Goal: Task Accomplishment & Management: Complete application form

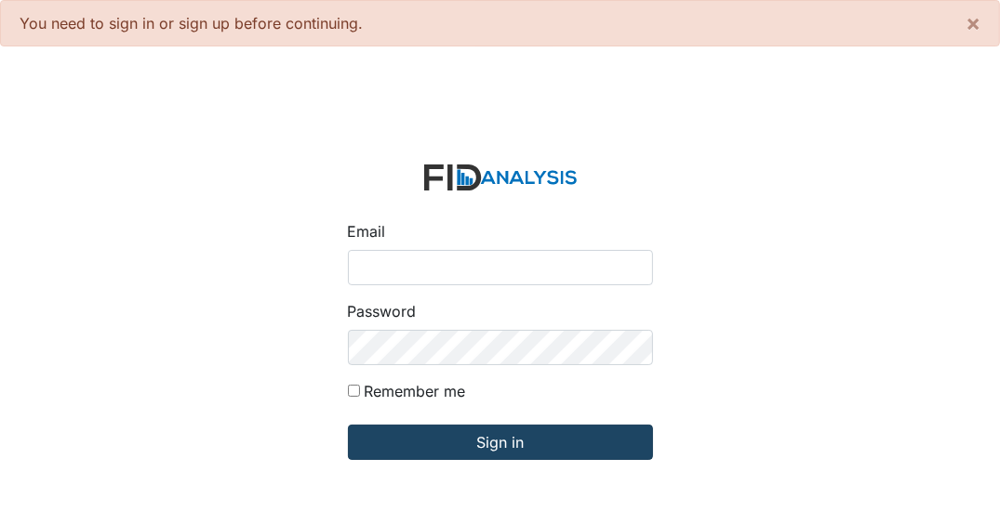
type input "[EMAIL_ADDRESS][DOMAIN_NAME]"
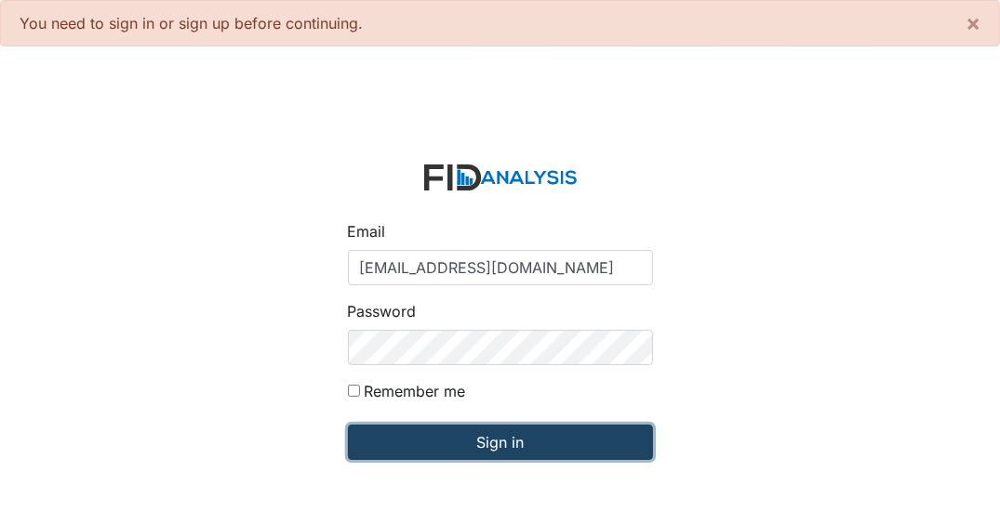
click at [485, 447] on input "Sign in" at bounding box center [500, 442] width 305 height 35
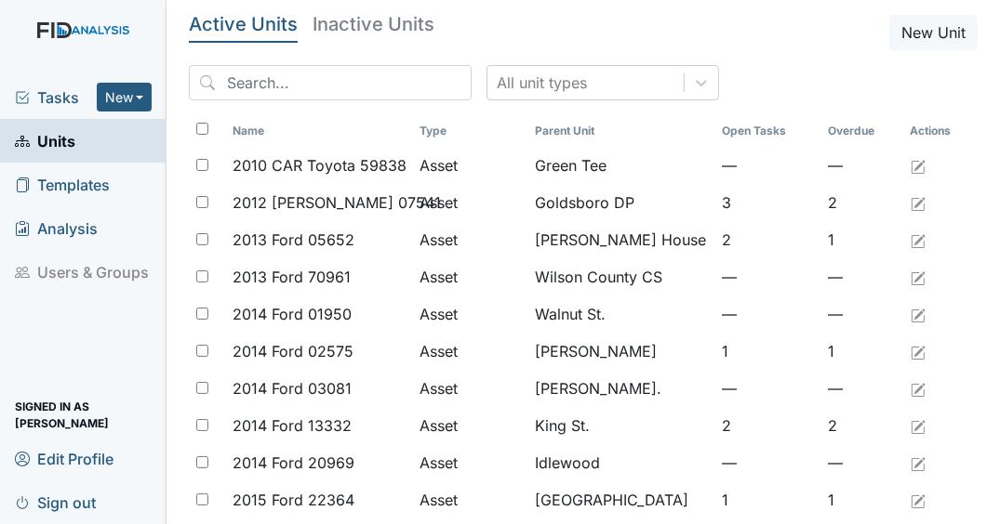
click at [61, 97] on span "Tasks" at bounding box center [56, 97] width 82 height 22
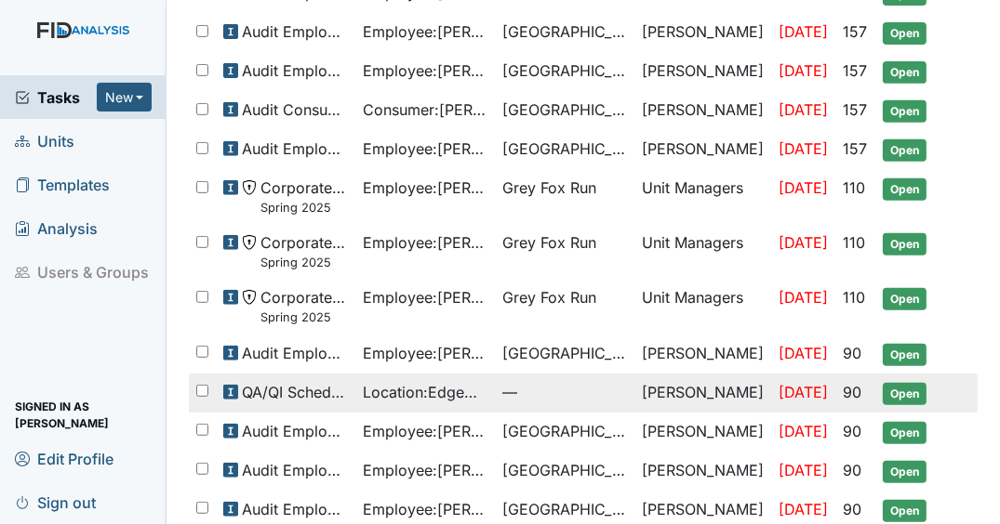
scroll to position [669, 0]
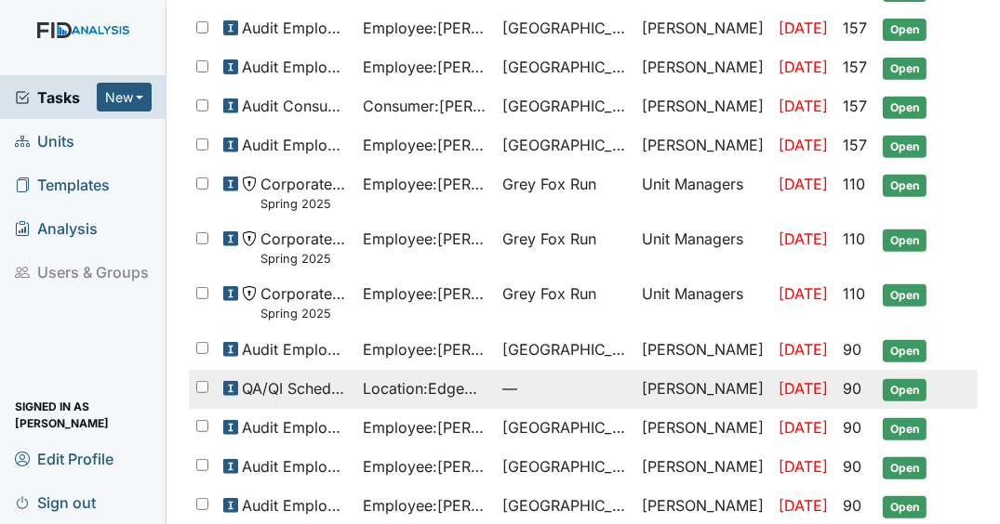
click at [913, 379] on span "Open" at bounding box center [904, 390] width 44 height 22
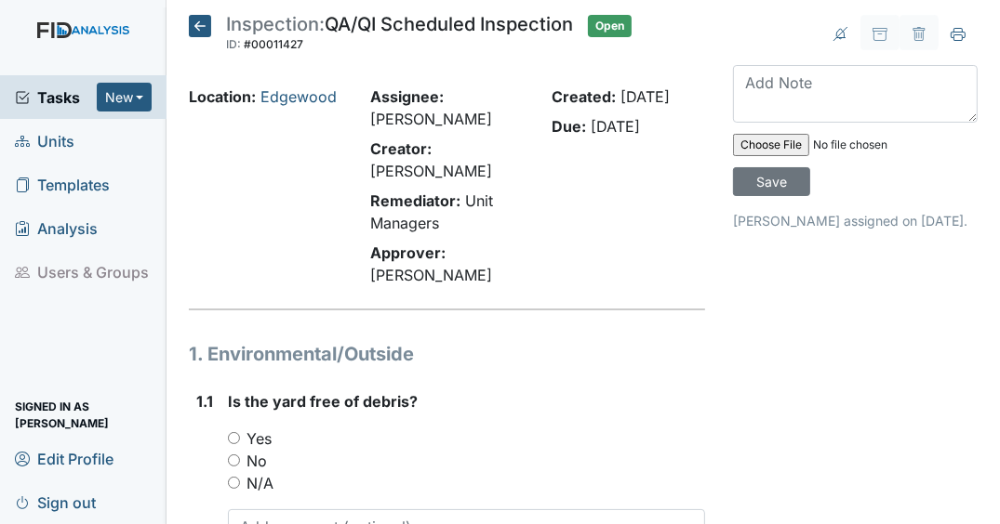
click at [232, 439] on input "Yes" at bounding box center [234, 438] width 12 height 12
radio input "true"
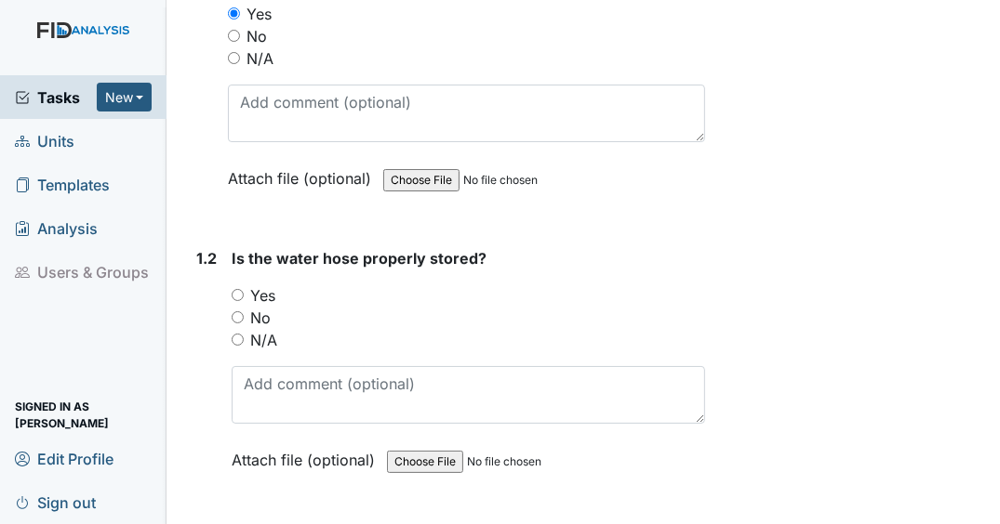
scroll to position [428, 0]
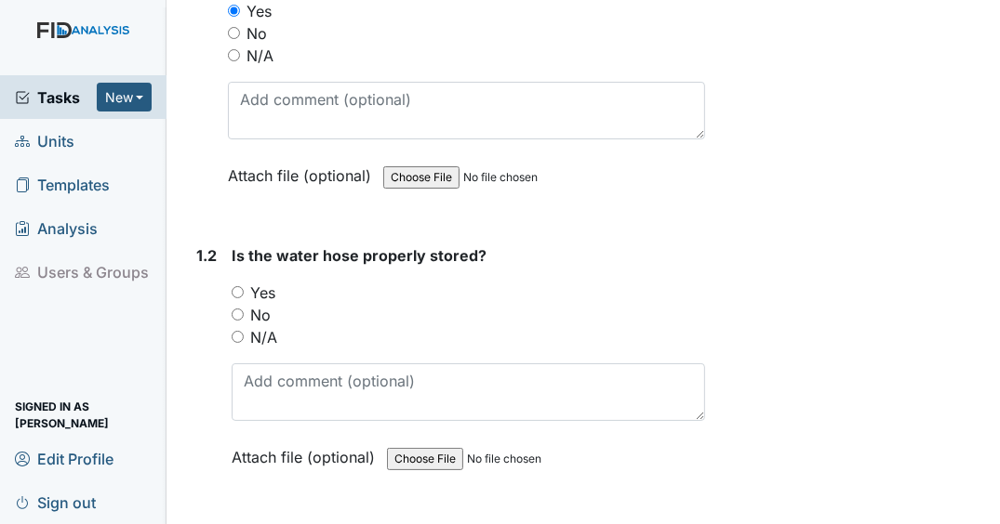
drag, startPoint x: 237, startPoint y: 289, endPoint x: 246, endPoint y: 294, distance: 10.4
click at [237, 291] on input "Yes" at bounding box center [238, 292] width 12 height 12
radio input "true"
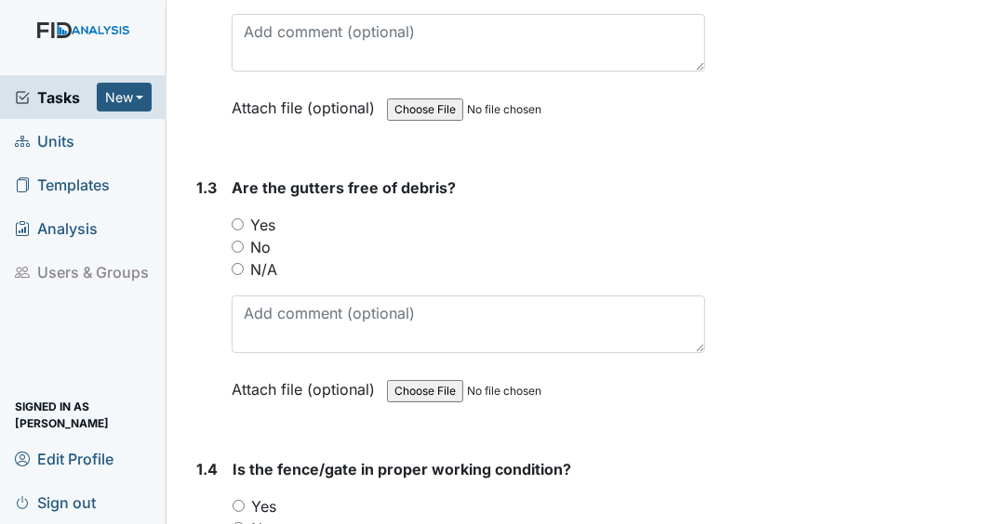
scroll to position [800, 0]
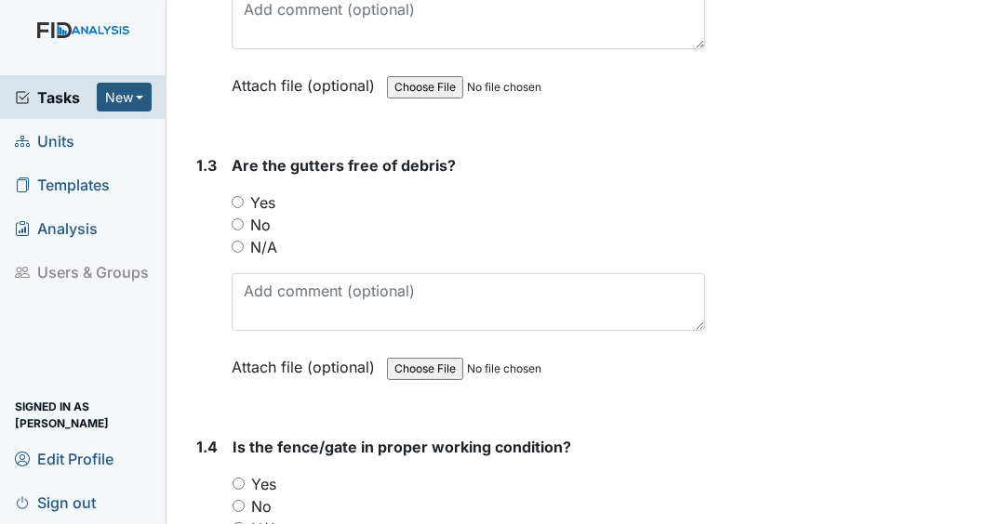
drag, startPoint x: 233, startPoint y: 198, endPoint x: 285, endPoint y: 219, distance: 55.1
click at [233, 199] on input "Yes" at bounding box center [238, 202] width 12 height 12
radio input "true"
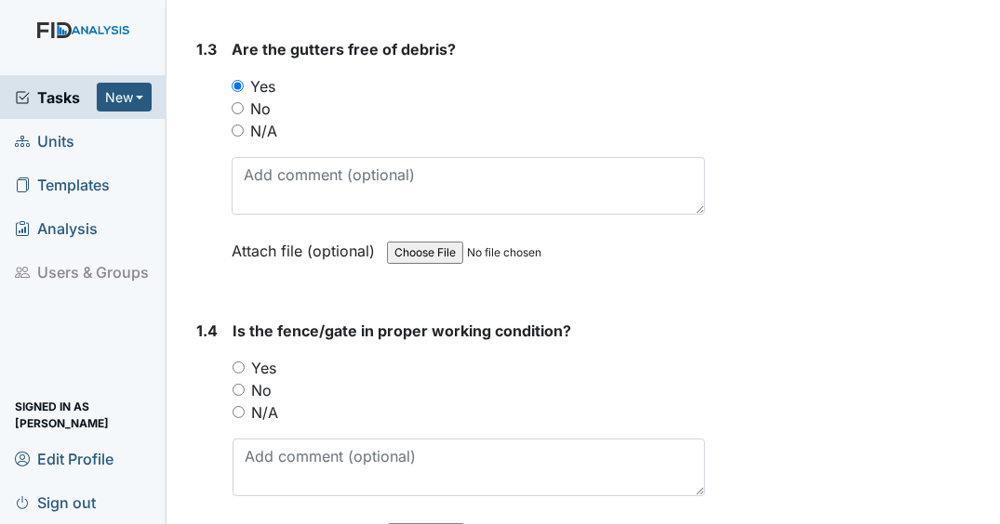
scroll to position [948, 0]
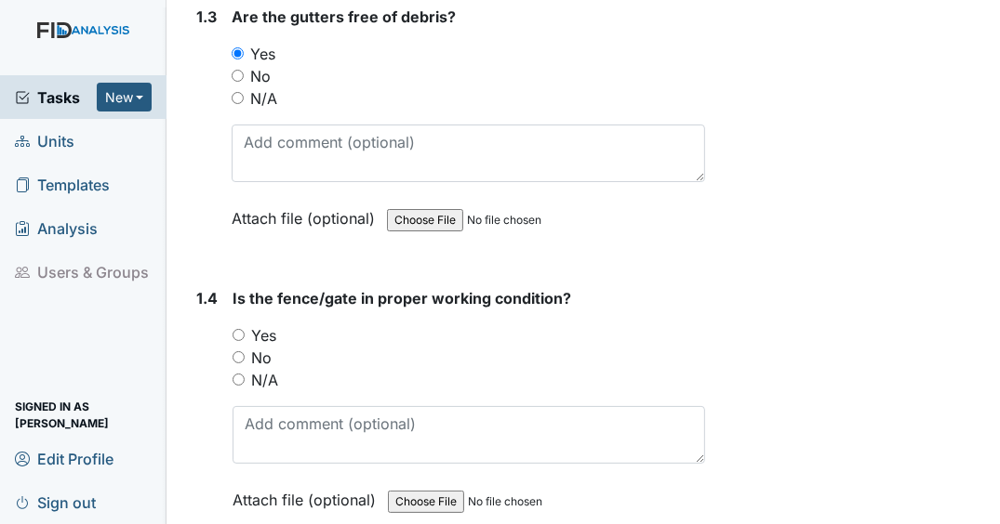
click at [241, 374] on input "N/A" at bounding box center [238, 380] width 12 height 12
radio input "true"
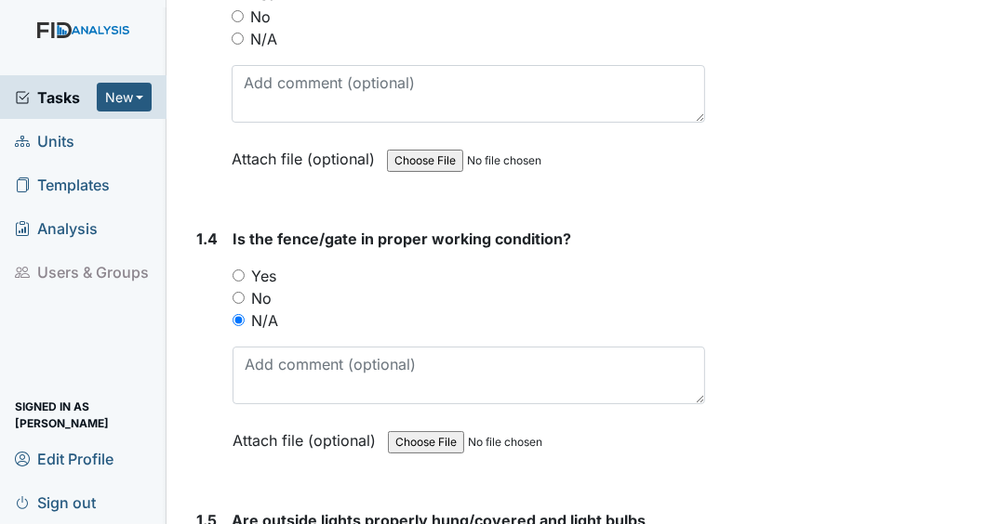
scroll to position [1097, 0]
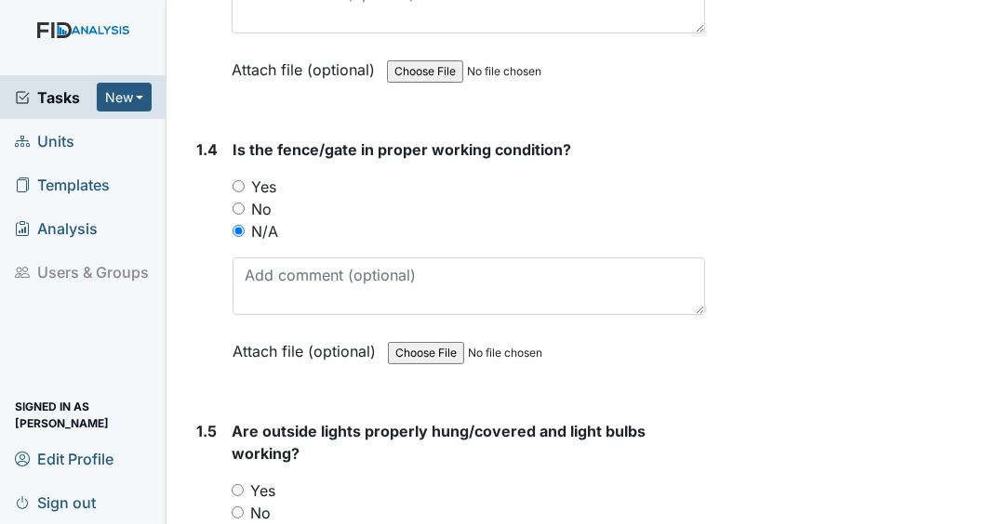
click at [237, 484] on input "Yes" at bounding box center [238, 490] width 12 height 12
radio input "true"
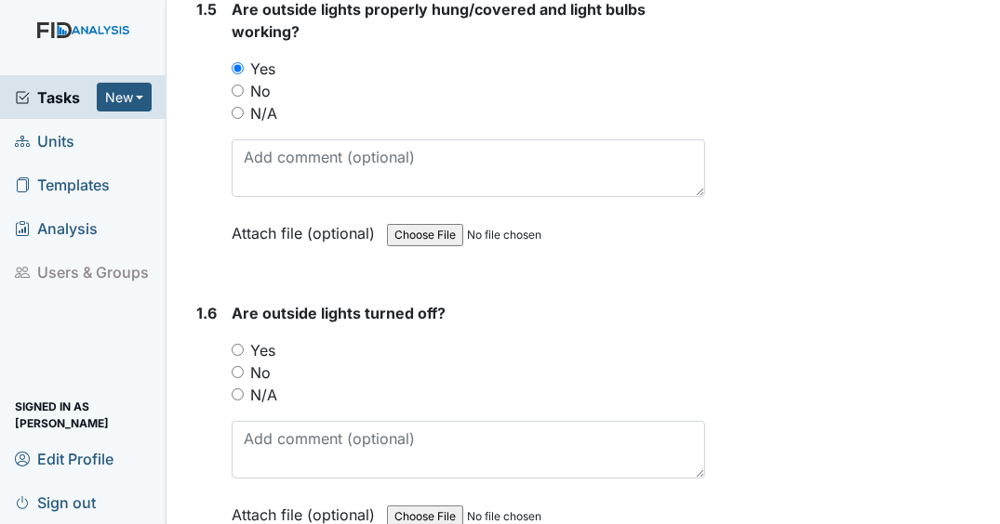
scroll to position [1544, 0]
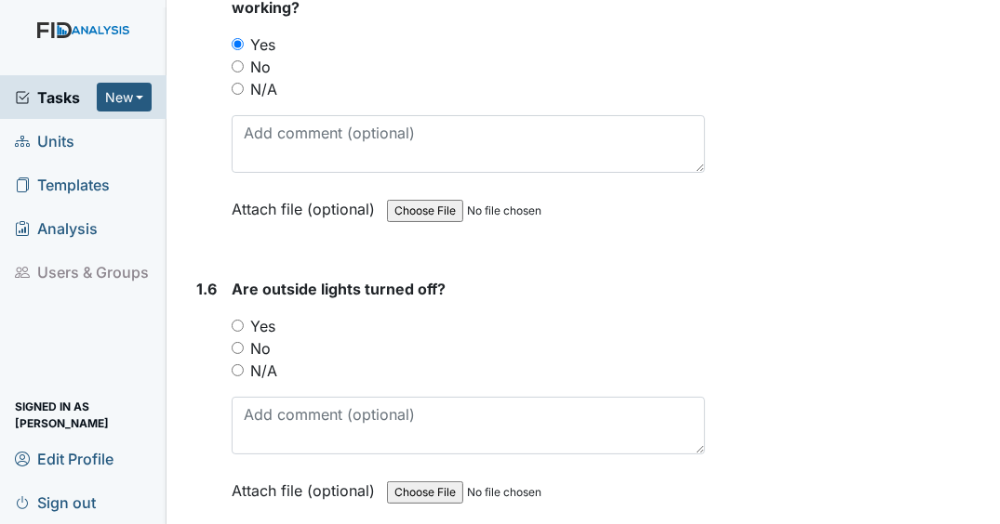
click at [238, 321] on input "Yes" at bounding box center [238, 326] width 12 height 12
radio input "true"
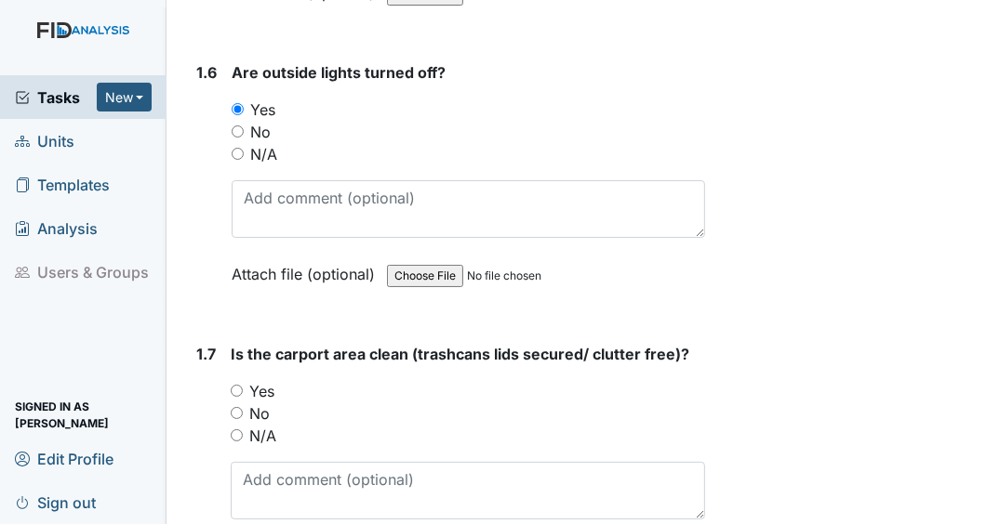
scroll to position [1767, 0]
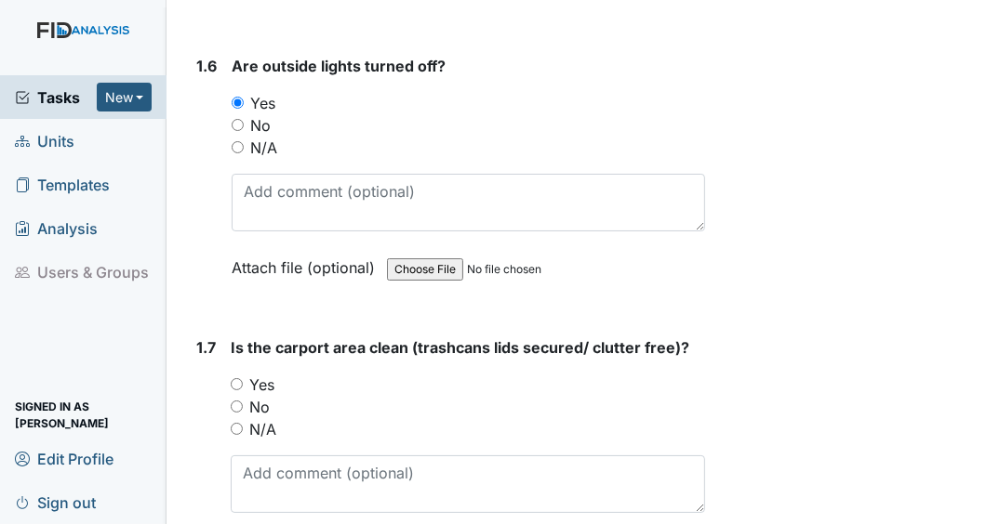
click at [239, 378] on input "Yes" at bounding box center [237, 384] width 12 height 12
radio input "true"
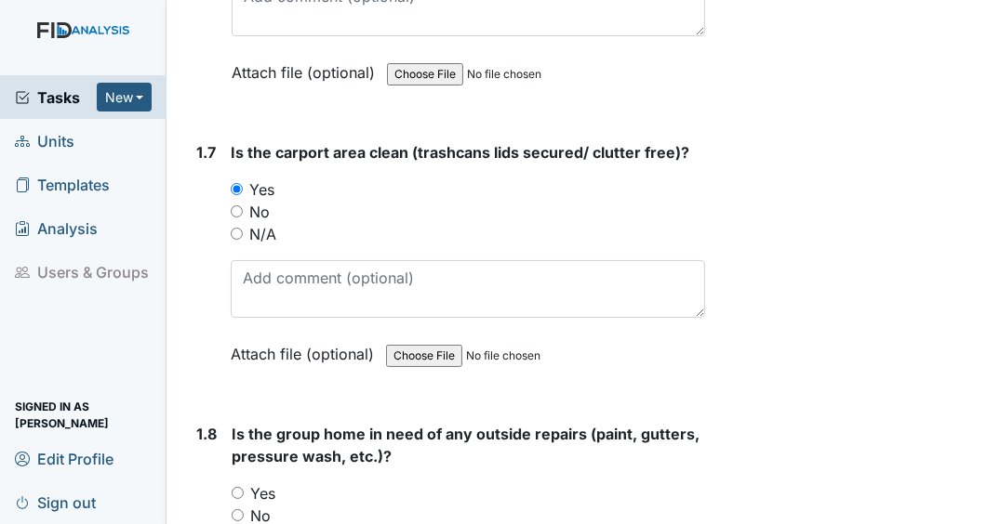
scroll to position [1990, 0]
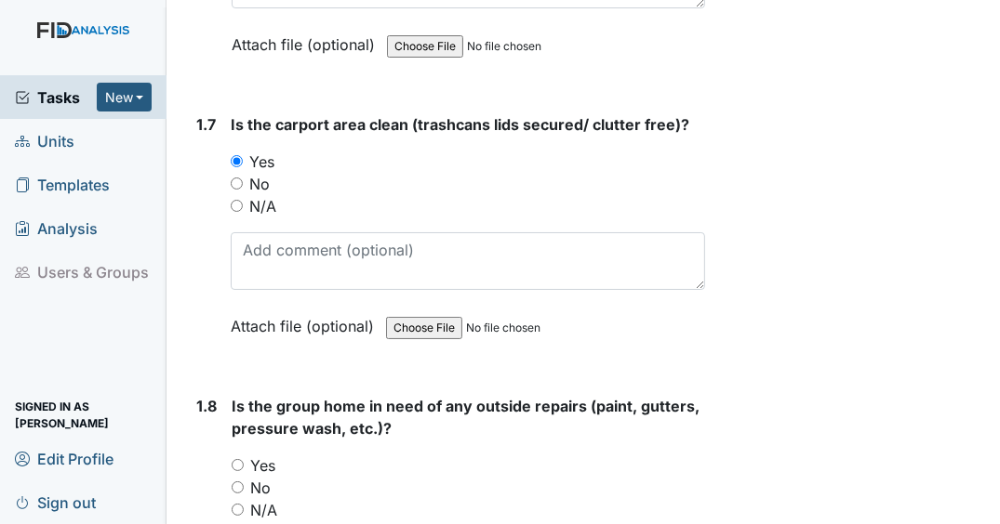
click at [239, 482] on input "No" at bounding box center [238, 488] width 12 height 12
radio input "true"
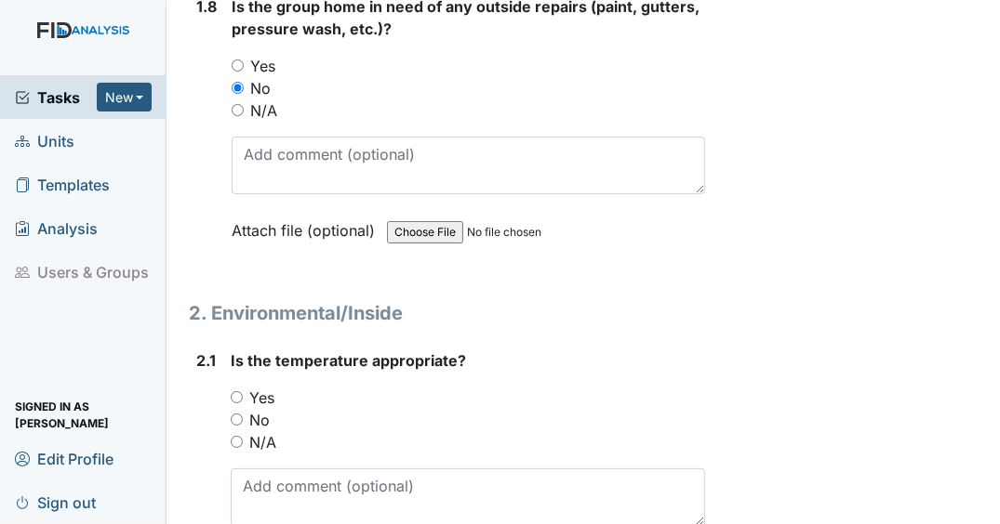
scroll to position [2585, 0]
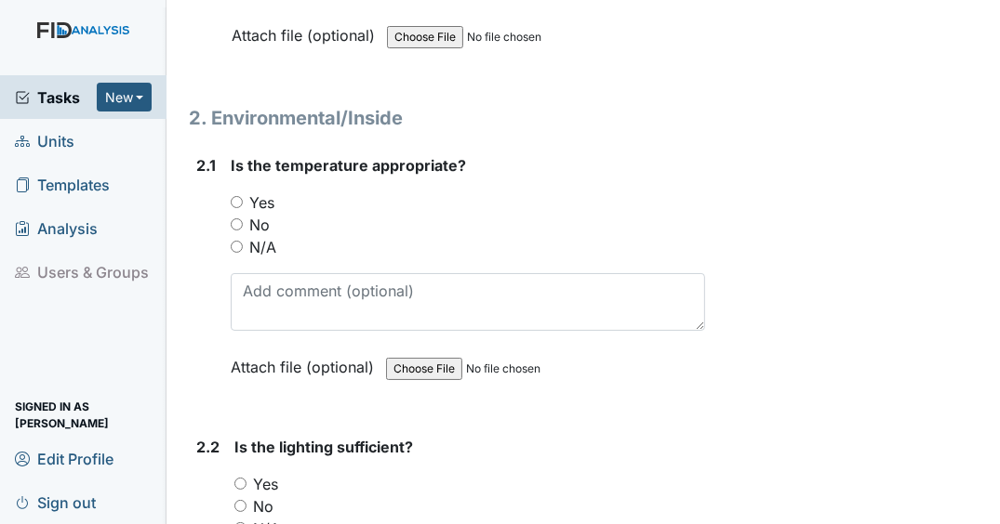
click at [239, 196] on input "Yes" at bounding box center [237, 202] width 12 height 12
radio input "true"
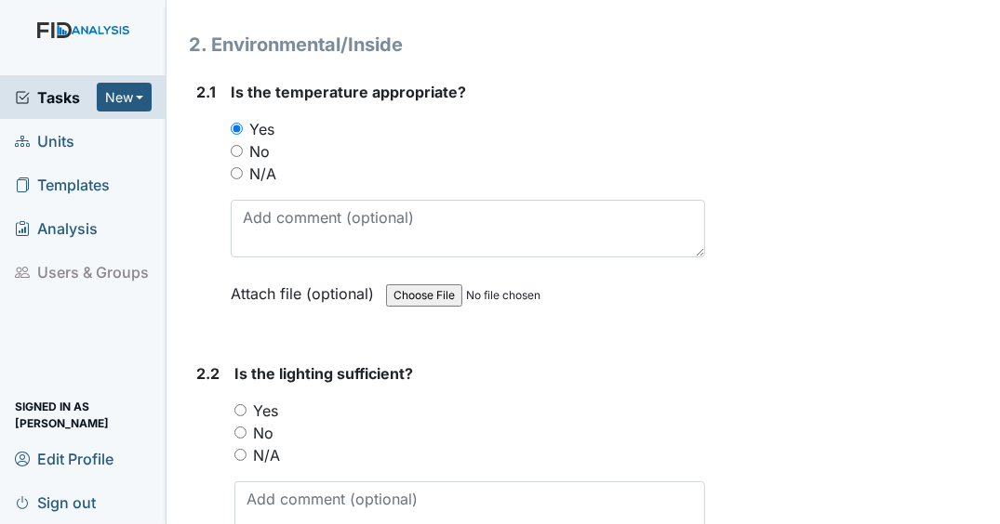
scroll to position [2659, 0]
click at [242, 404] on input "Yes" at bounding box center [240, 410] width 12 height 12
radio input "true"
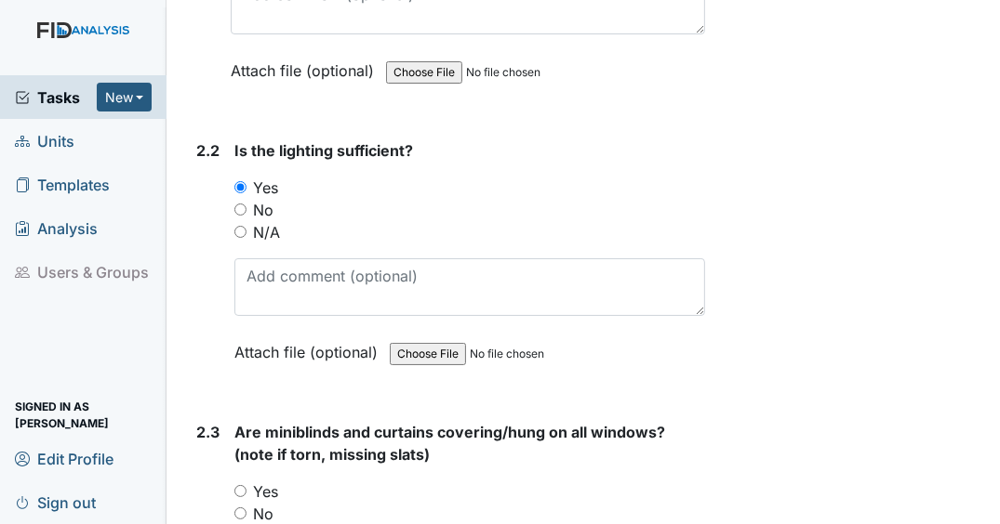
scroll to position [2883, 0]
click at [241, 484] on input "Yes" at bounding box center [240, 490] width 12 height 12
radio input "true"
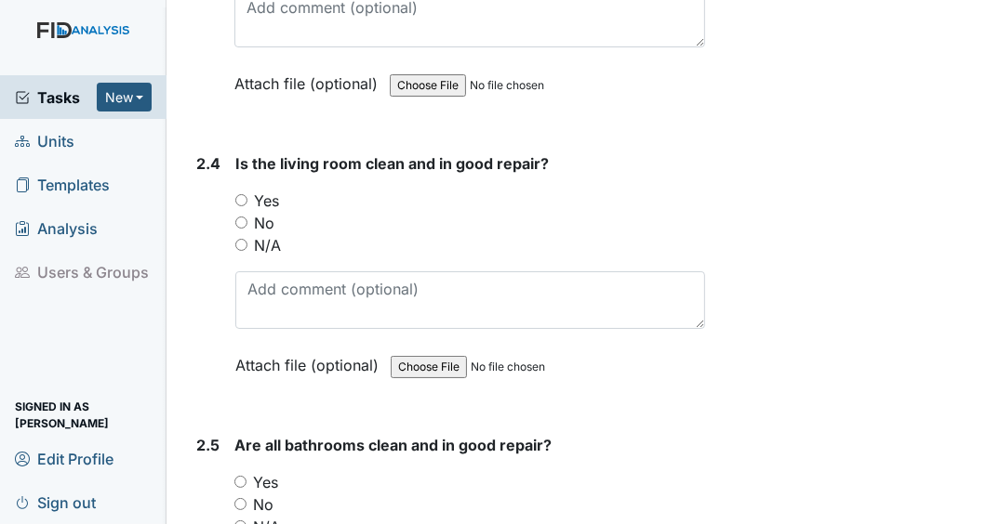
scroll to position [3477, 0]
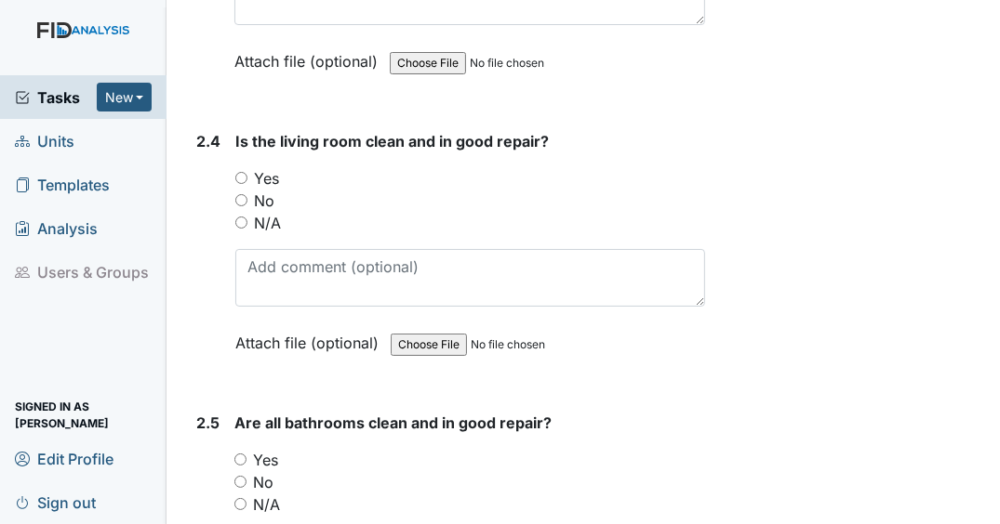
click at [245, 172] on input "Yes" at bounding box center [241, 178] width 12 height 12
radio input "true"
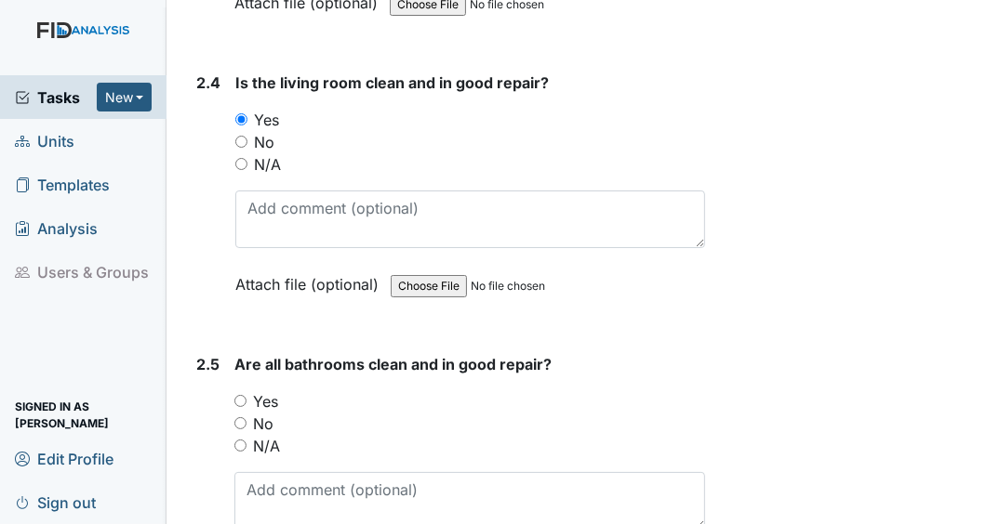
scroll to position [3700, 0]
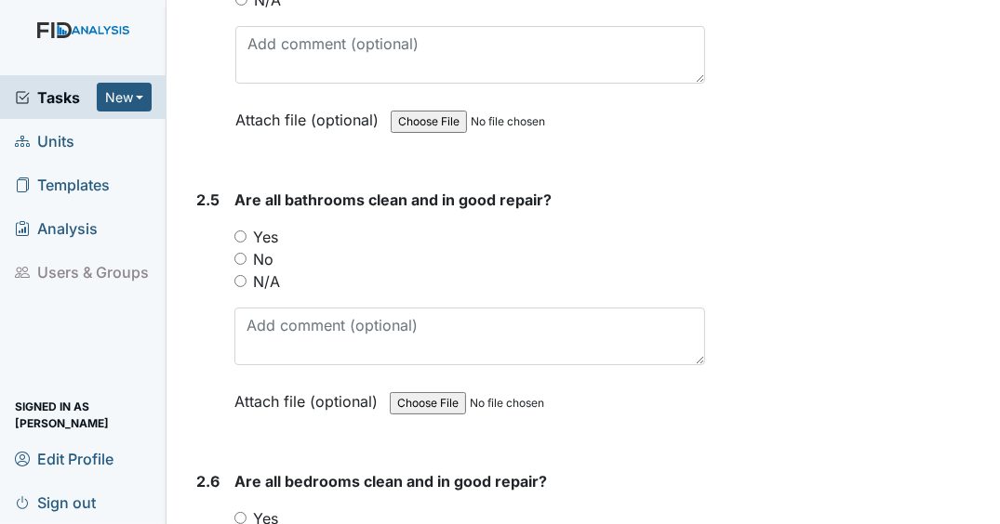
click at [239, 253] on input "No" at bounding box center [240, 259] width 12 height 12
radio input "true"
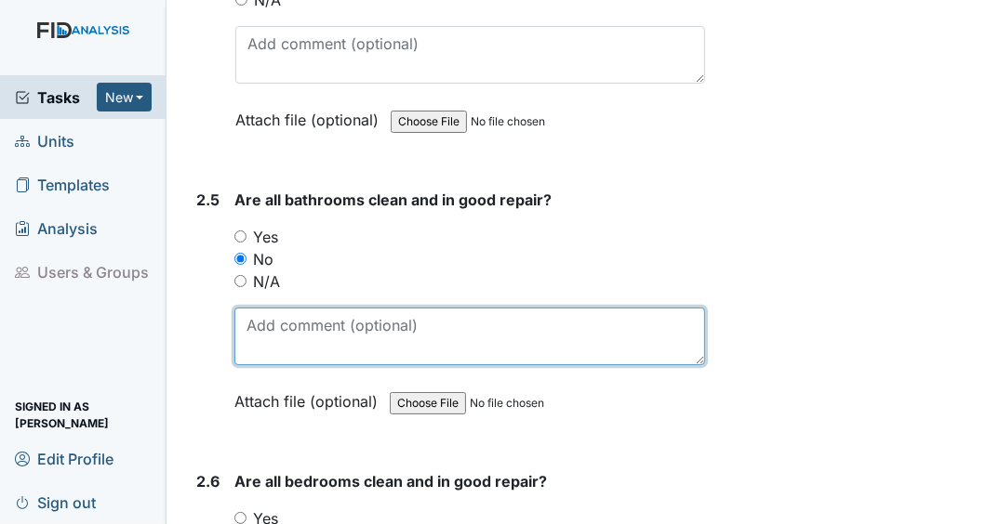
click at [384, 321] on textarea at bounding box center [469, 337] width 471 height 58
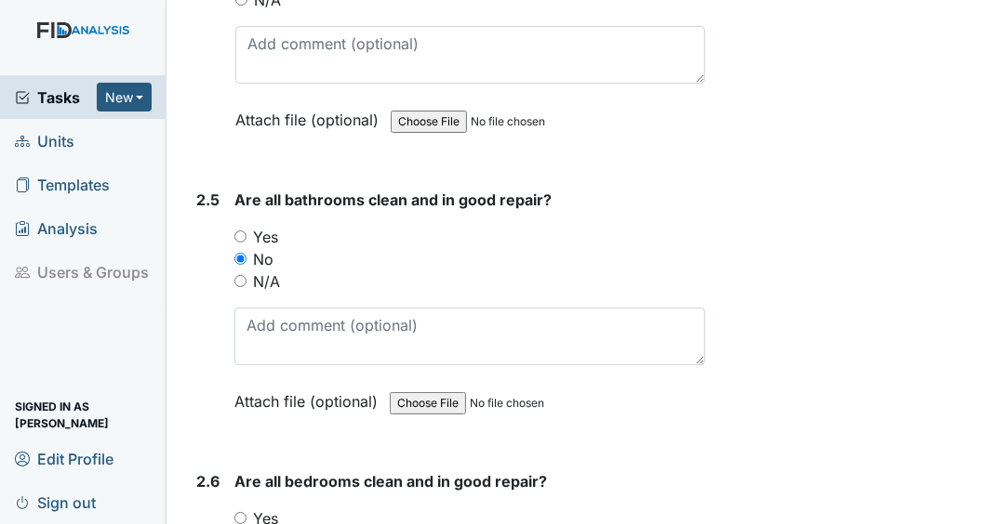
click at [245, 275] on input "N/A" at bounding box center [240, 281] width 12 height 12
radio input "true"
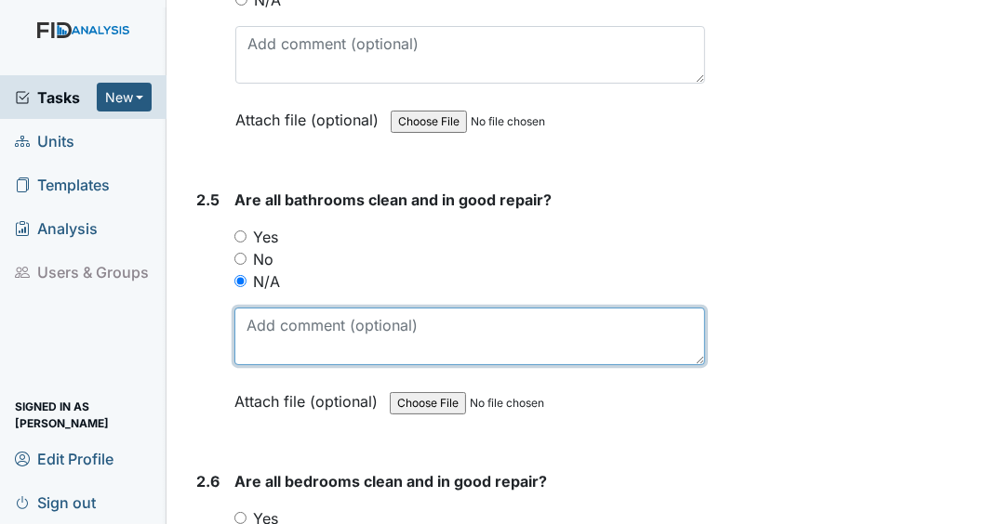
click at [281, 324] on textarea at bounding box center [469, 337] width 471 height 58
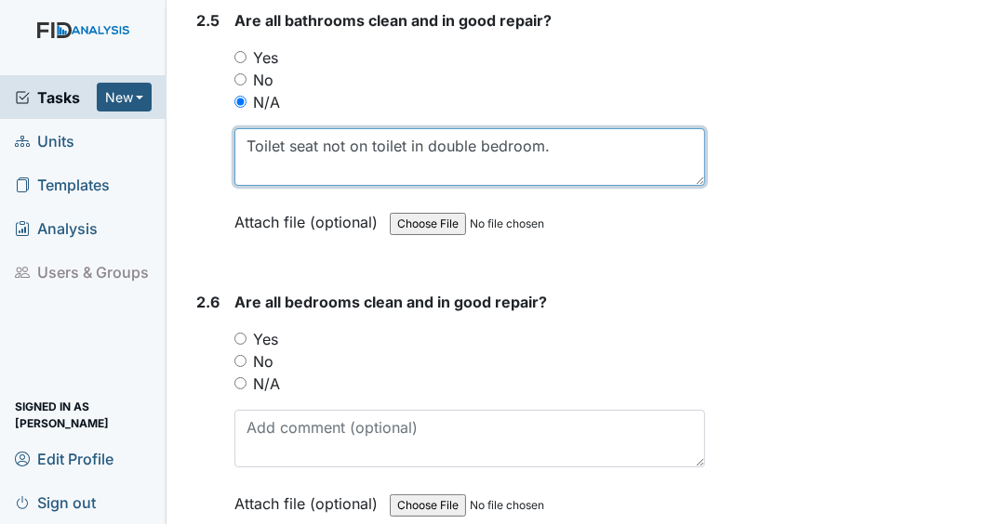
scroll to position [3923, 0]
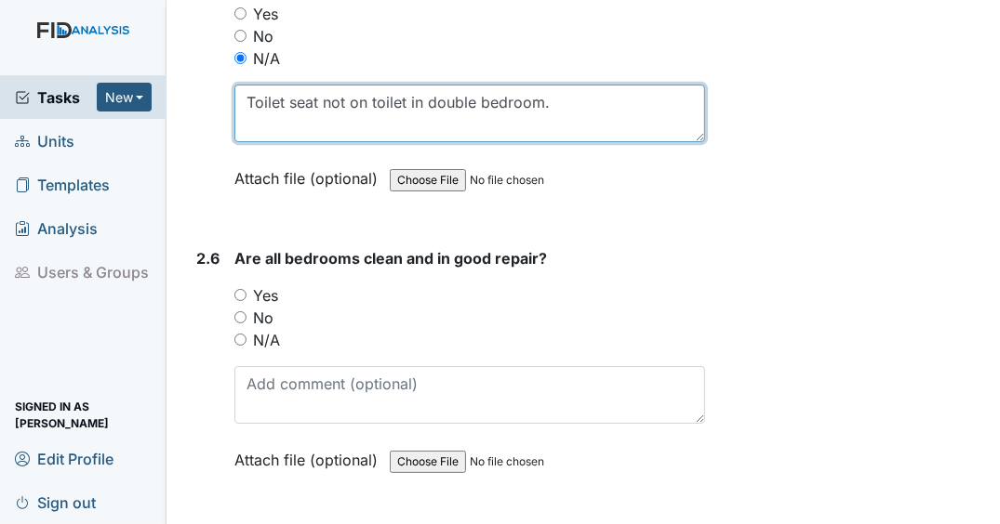
type textarea "Toilet seat not on toilet in double bedroom."
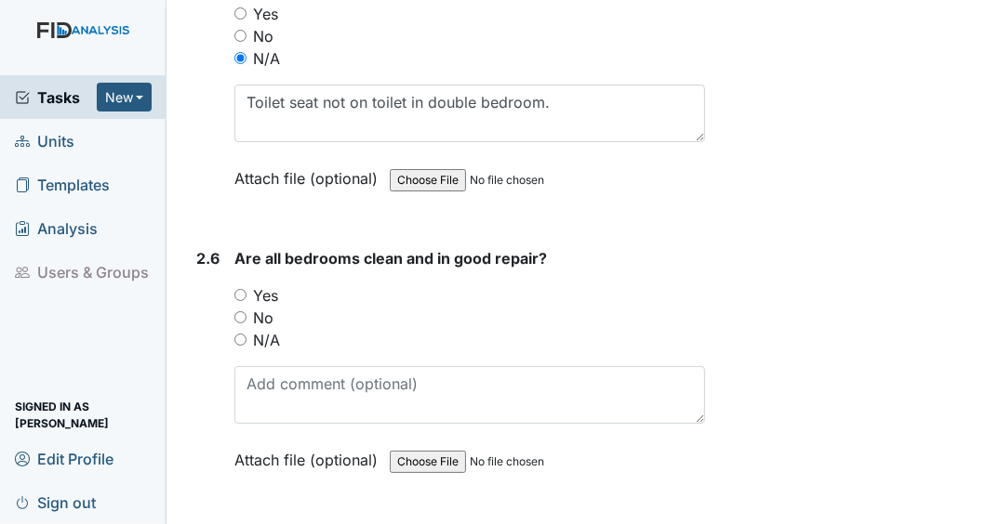
drag, startPoint x: 241, startPoint y: 272, endPoint x: 262, endPoint y: 275, distance: 21.6
click at [241, 289] on input "Yes" at bounding box center [240, 295] width 12 height 12
radio input "true"
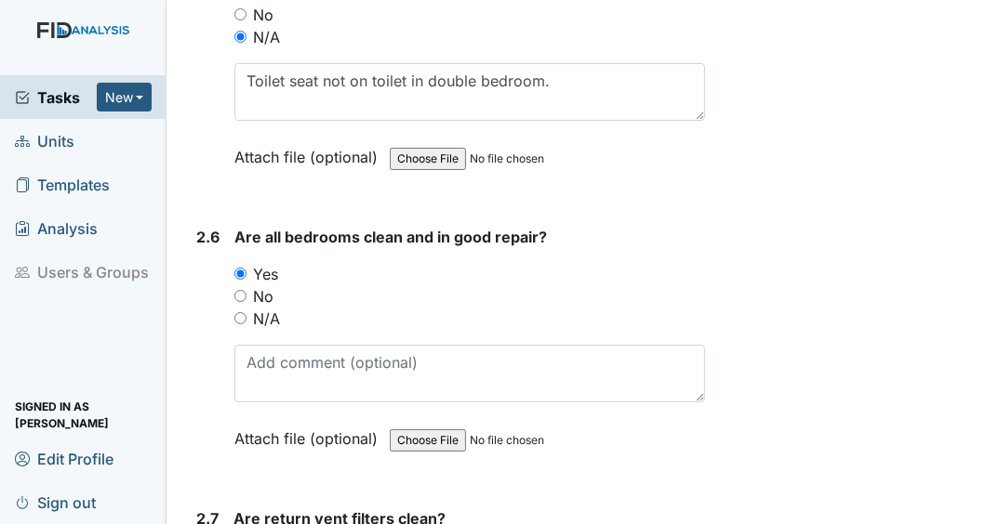
scroll to position [4146, 0]
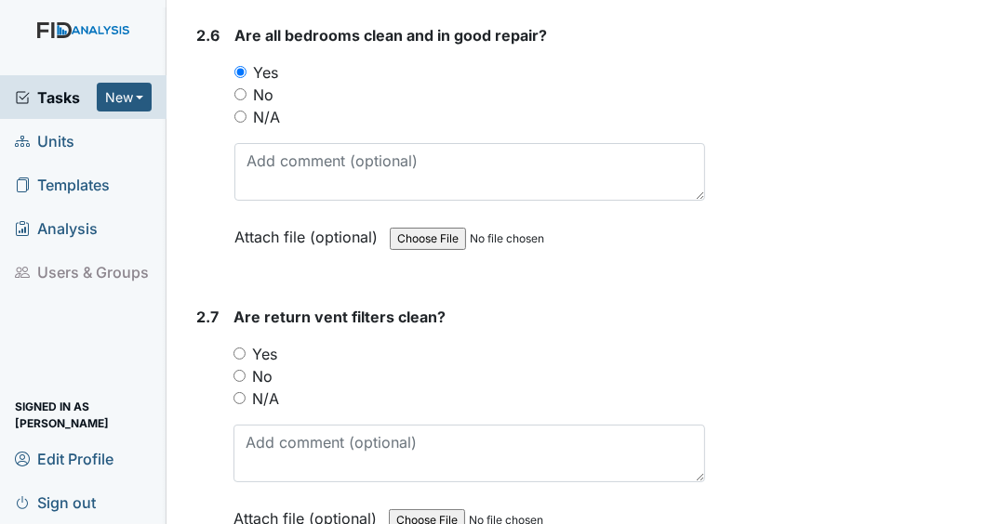
click at [244, 348] on input "Yes" at bounding box center [239, 354] width 12 height 12
radio input "true"
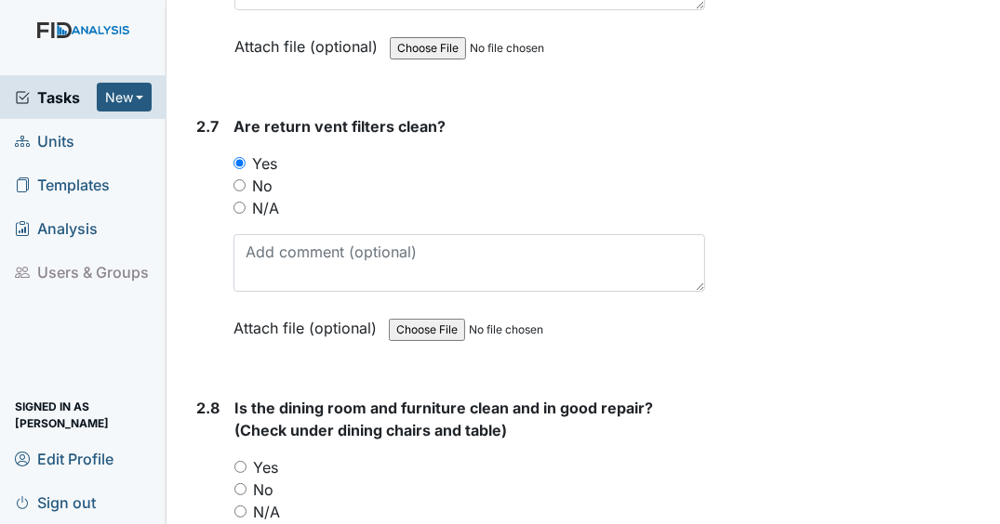
scroll to position [4369, 0]
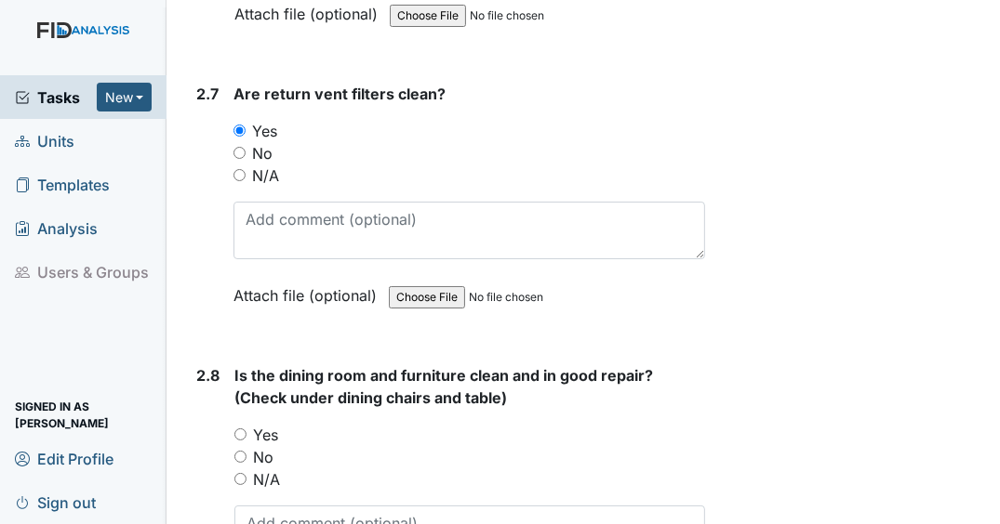
click at [234, 417] on div "2.8 Is the dining room and furniture clean and in good repair? (Check under din…" at bounding box center [447, 502] width 516 height 274
click at [238, 429] on input "Yes" at bounding box center [240, 435] width 12 height 12
radio input "true"
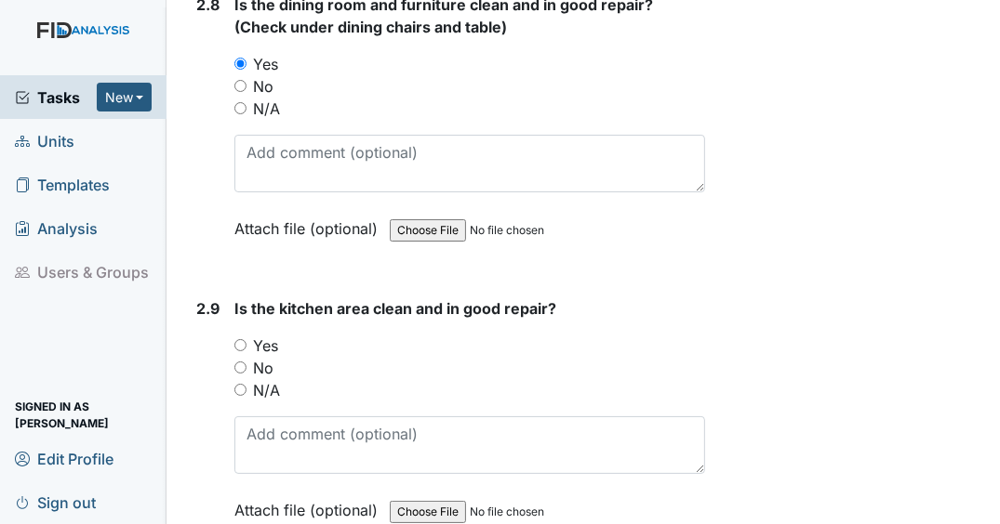
click at [239, 339] on input "Yes" at bounding box center [240, 345] width 12 height 12
radio input "true"
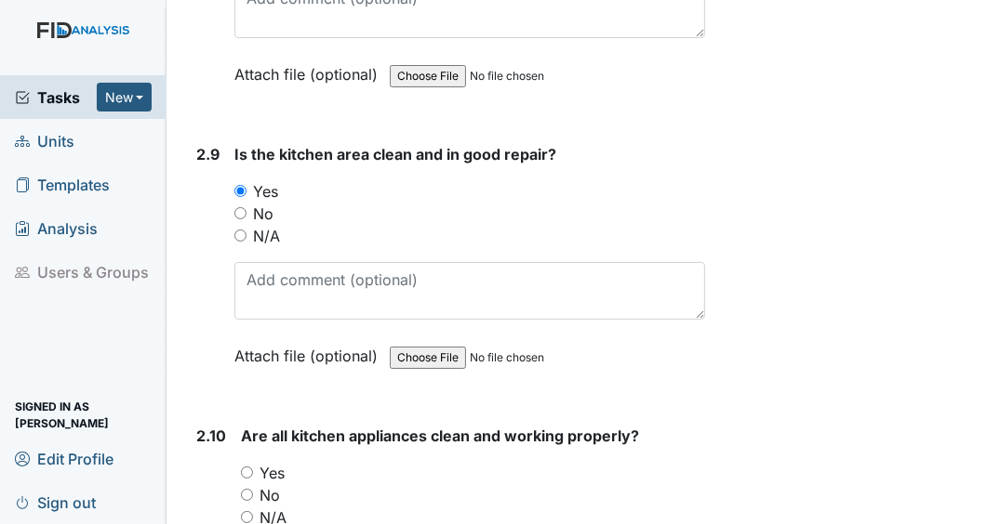
scroll to position [5038, 0]
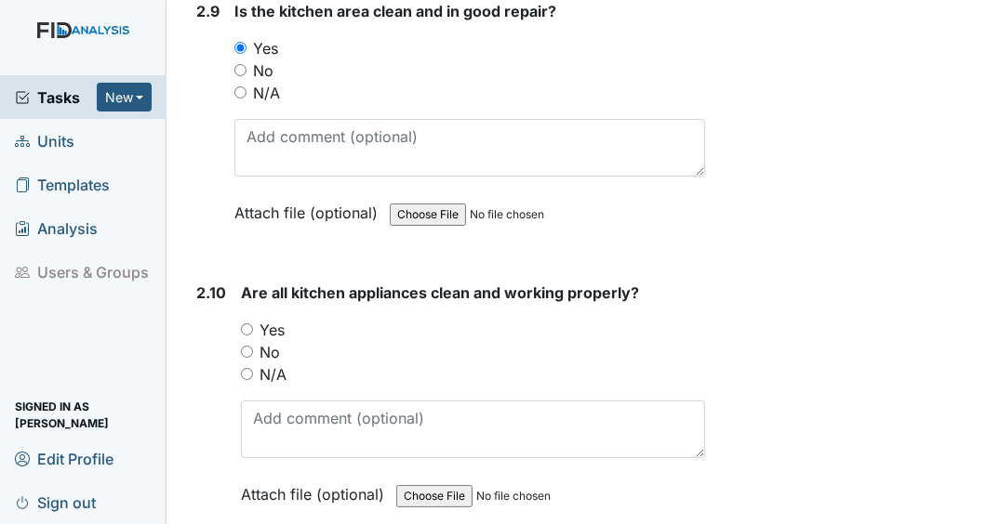
drag, startPoint x: 249, startPoint y: 305, endPoint x: 305, endPoint y: 300, distance: 56.0
click at [249, 324] on input "Yes" at bounding box center [247, 330] width 12 height 12
radio input "true"
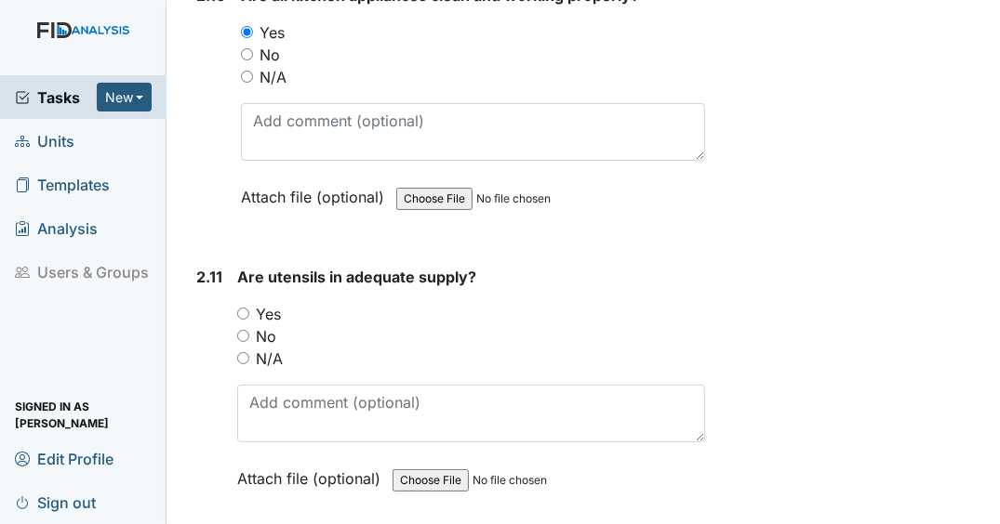
click at [241, 308] on input "Yes" at bounding box center [243, 314] width 12 height 12
radio input "true"
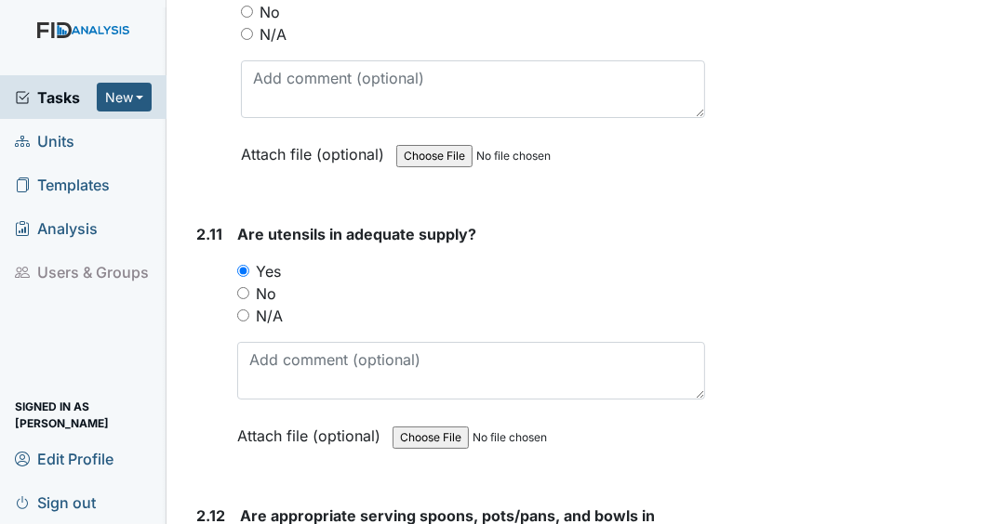
scroll to position [5559, 0]
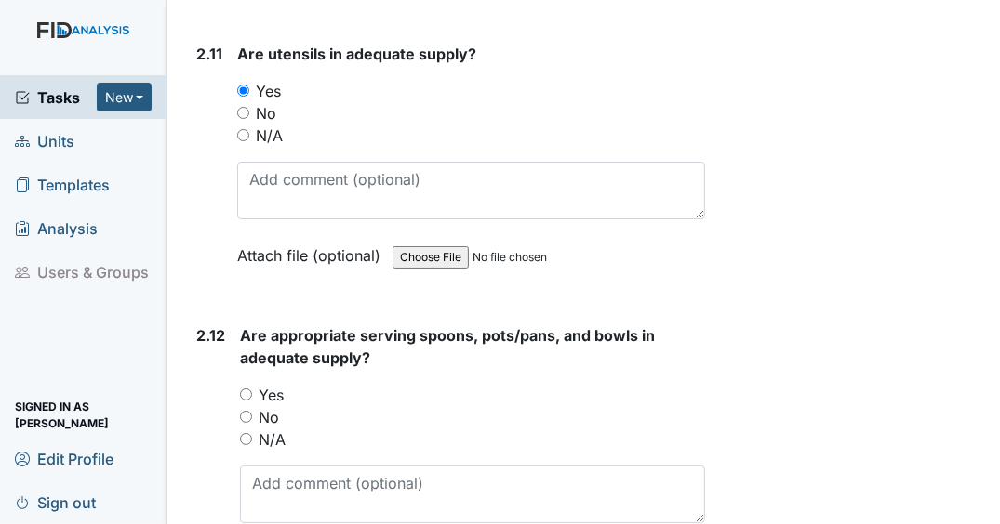
click at [243, 389] on input "Yes" at bounding box center [246, 395] width 12 height 12
radio input "true"
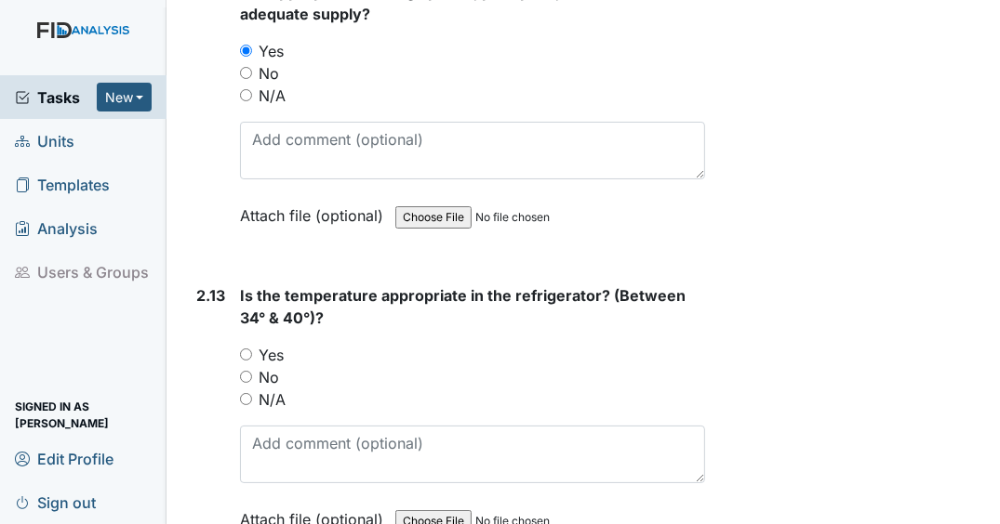
scroll to position [5931, 0]
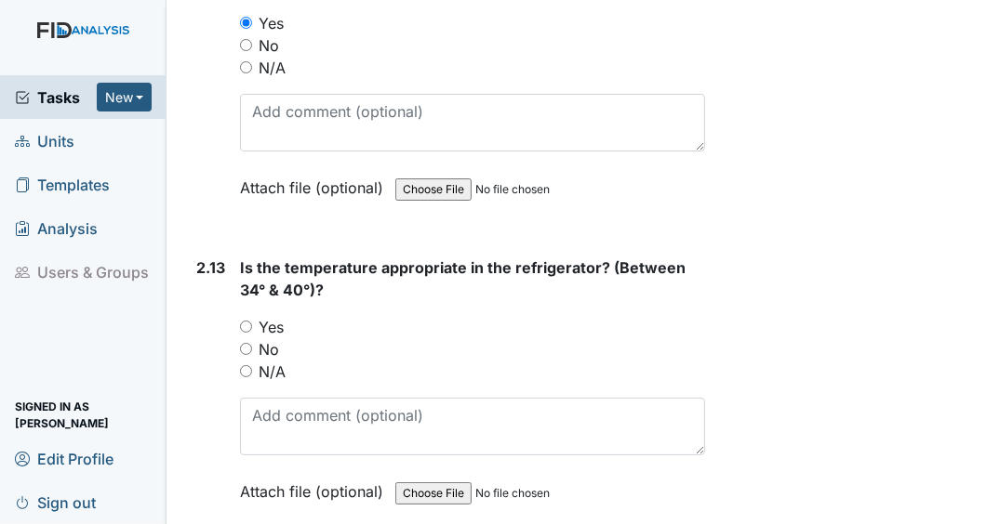
click at [247, 321] on input "Yes" at bounding box center [246, 327] width 12 height 12
radio input "true"
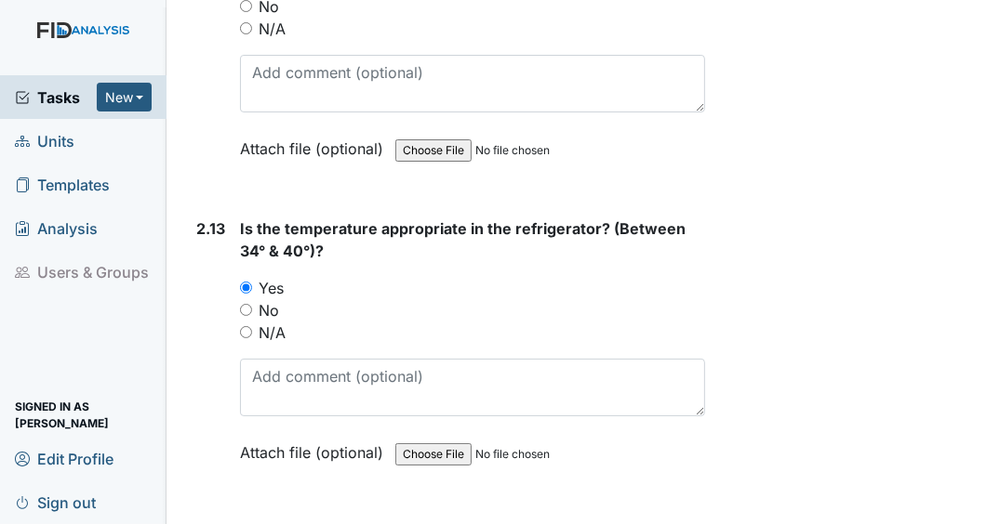
scroll to position [6154, 0]
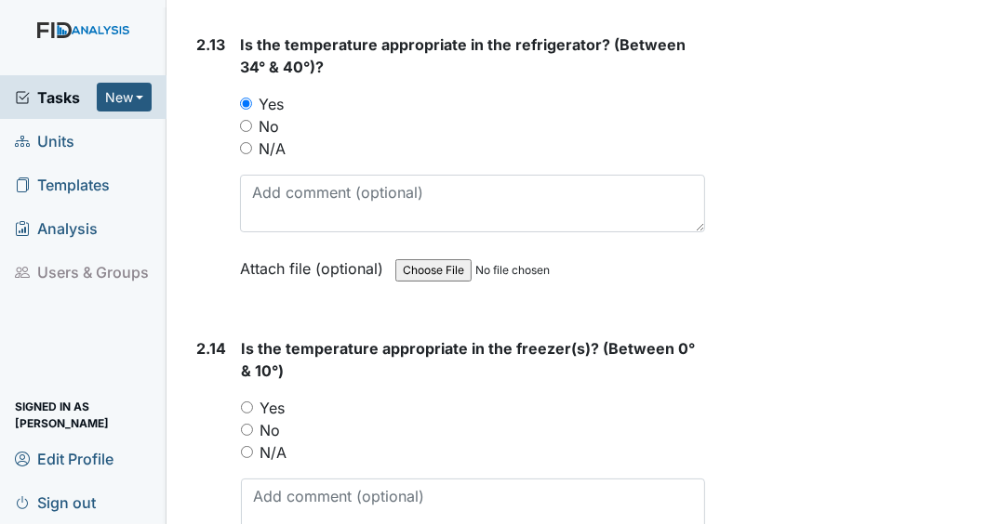
click at [241, 402] on input "Yes" at bounding box center [247, 408] width 12 height 12
radio input "true"
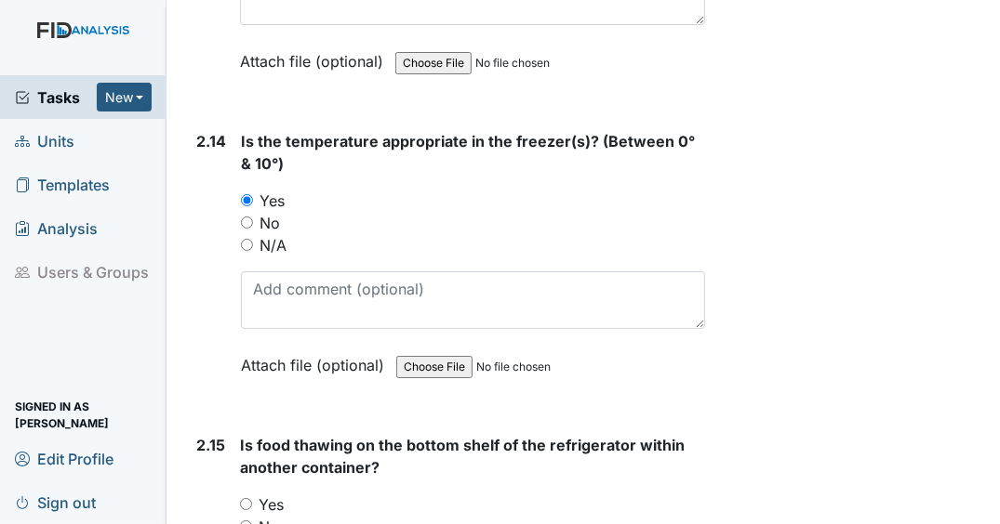
scroll to position [6451, 0]
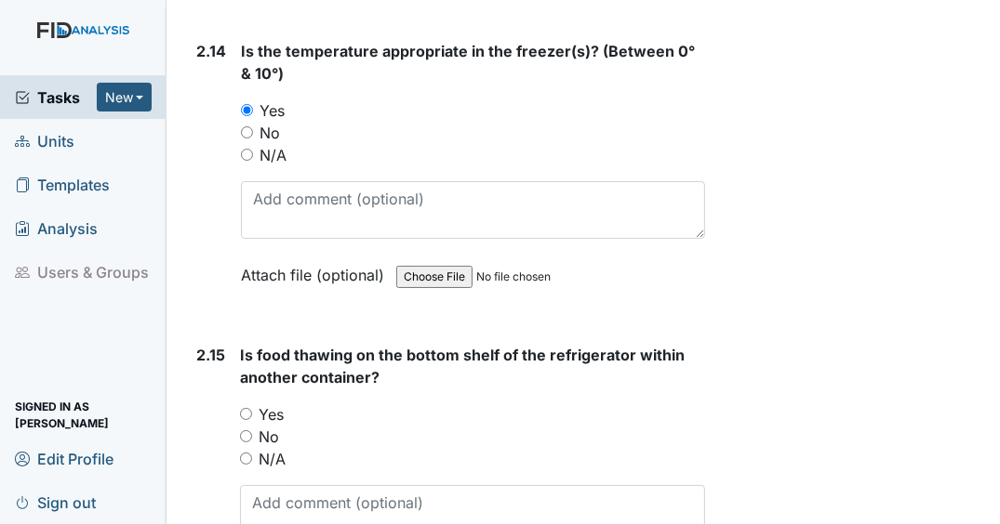
click at [247, 408] on input "Yes" at bounding box center [246, 414] width 12 height 12
radio input "true"
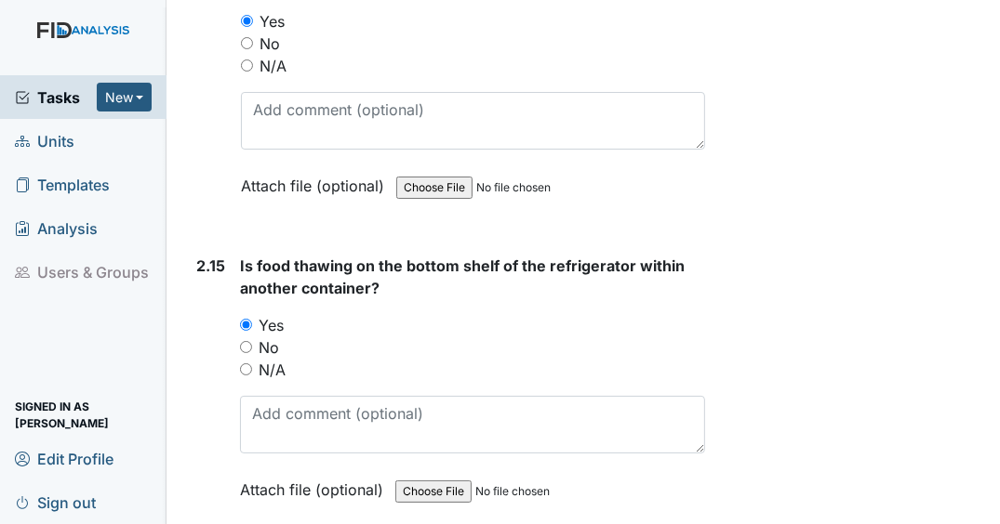
scroll to position [6749, 0]
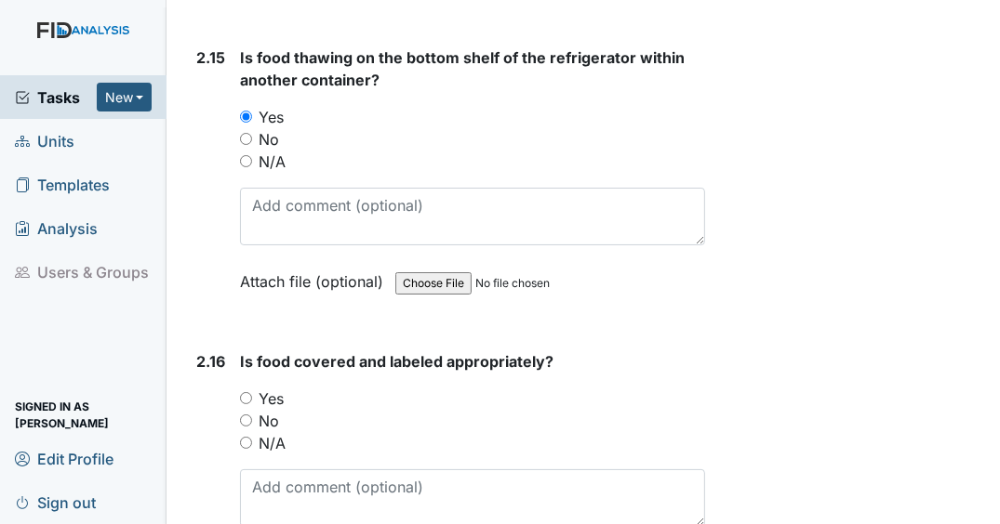
click at [245, 392] on input "Yes" at bounding box center [246, 398] width 12 height 12
radio input "true"
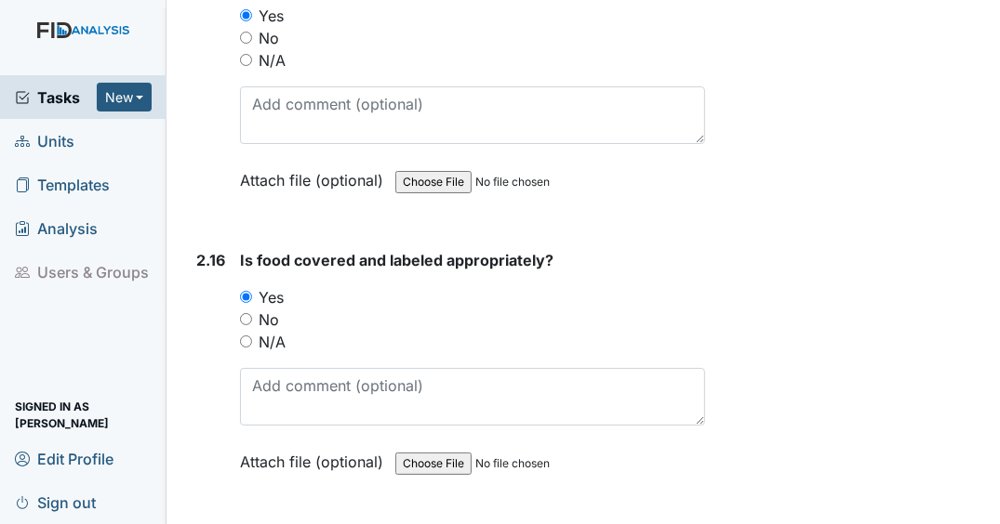
scroll to position [6972, 0]
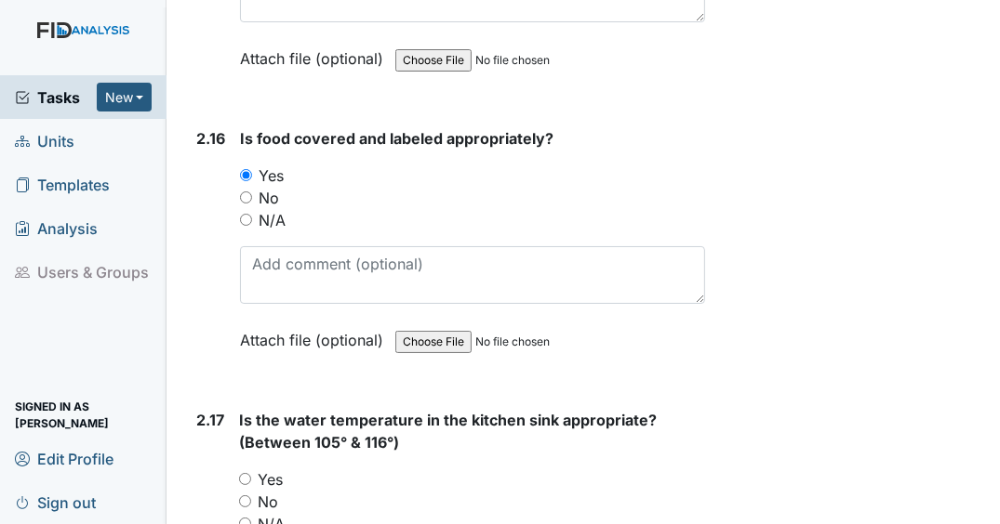
click at [247, 473] on input "Yes" at bounding box center [245, 479] width 12 height 12
radio input "true"
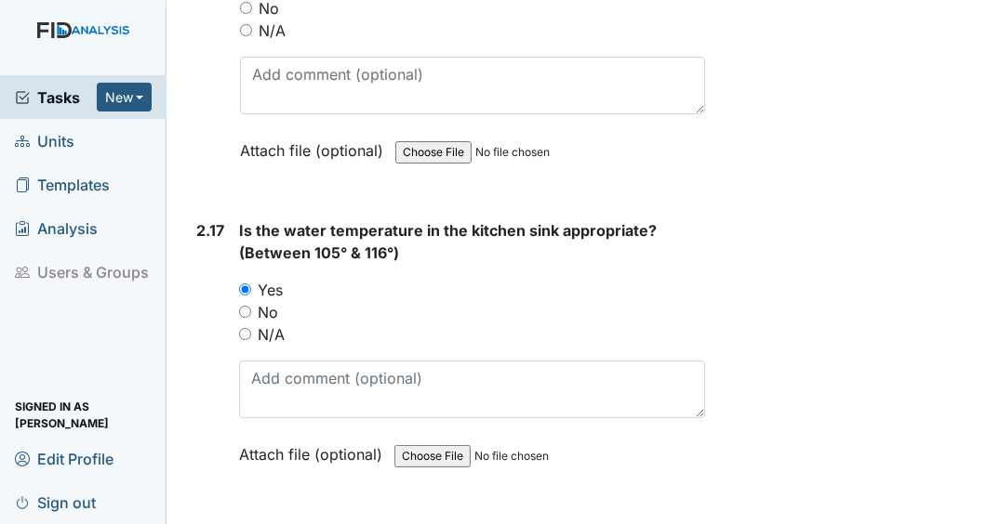
scroll to position [7271, 0]
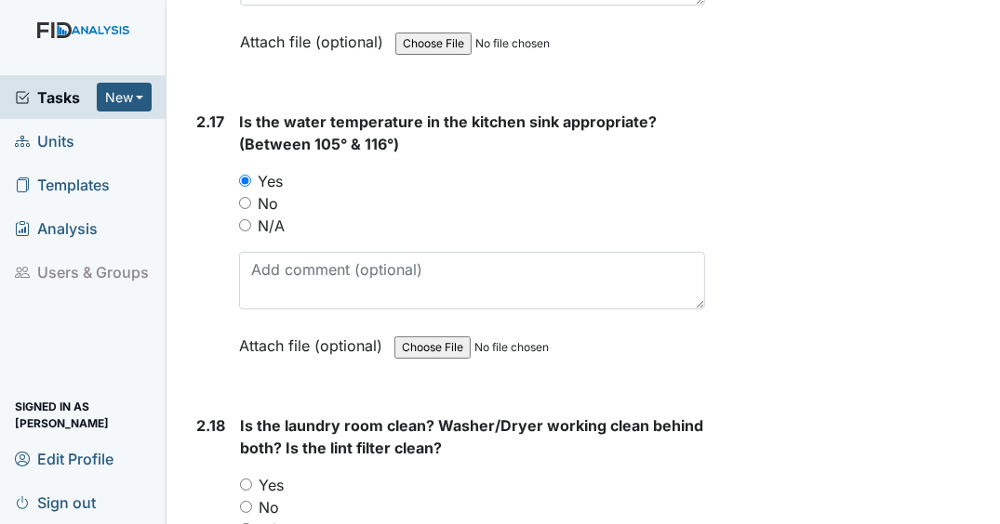
click at [245, 479] on input "Yes" at bounding box center [246, 485] width 12 height 12
radio input "true"
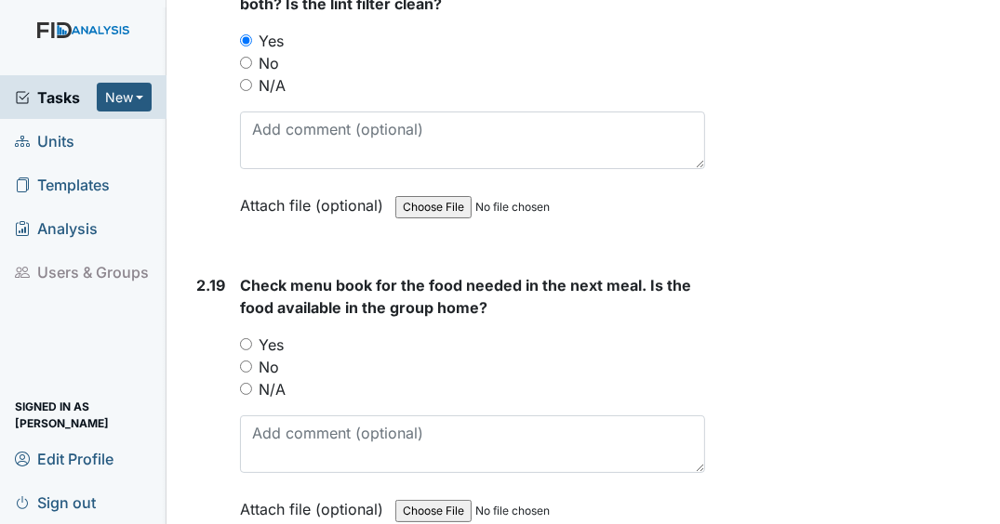
scroll to position [7717, 0]
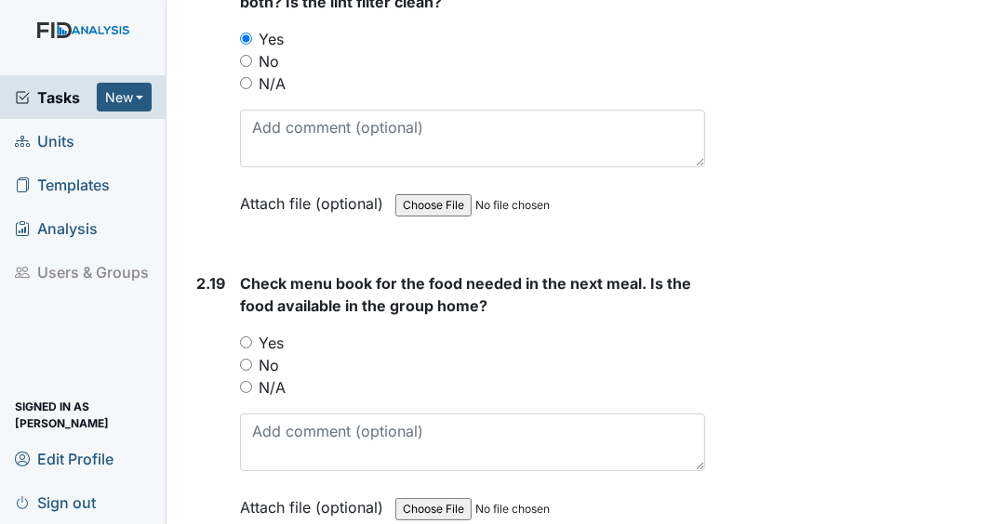
click at [245, 337] on input "Yes" at bounding box center [246, 343] width 12 height 12
radio input "true"
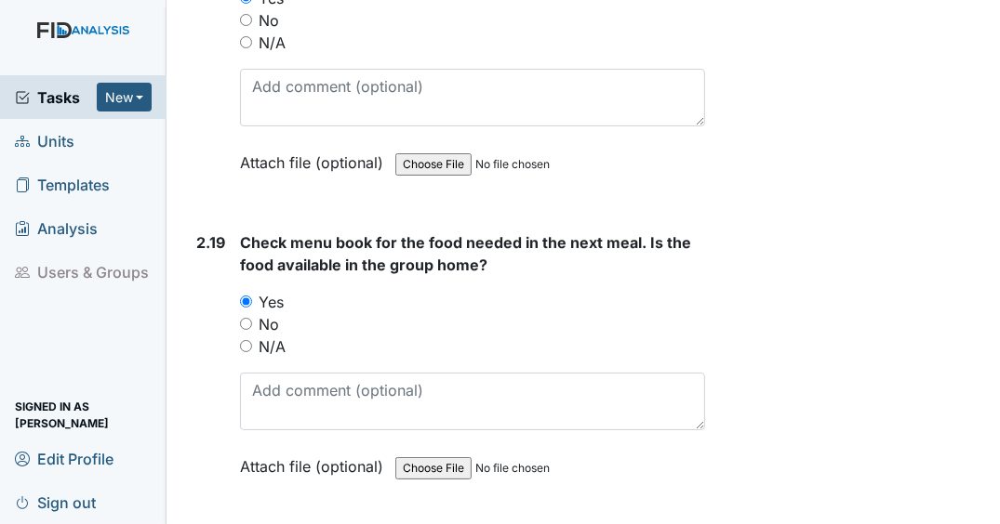
scroll to position [7940, 0]
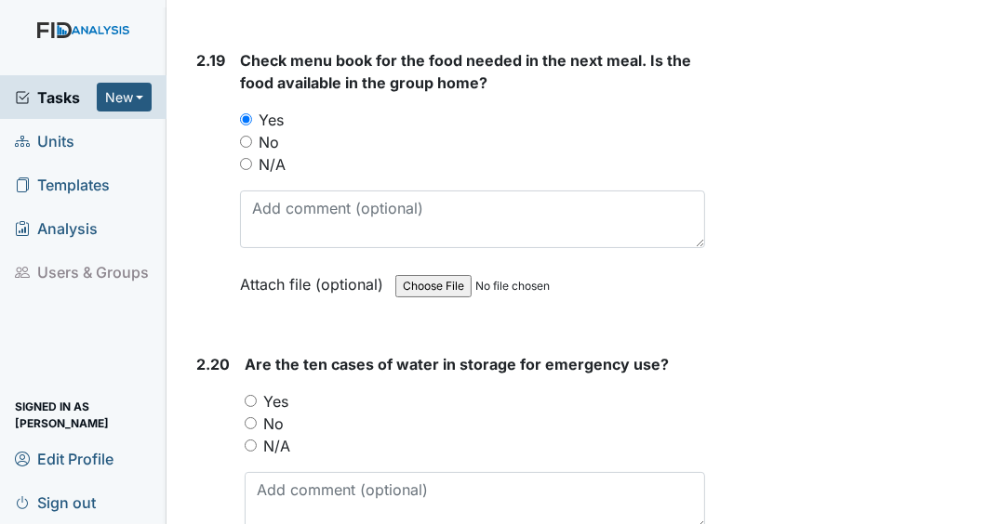
click at [253, 395] on input "Yes" at bounding box center [251, 401] width 12 height 12
radio input "true"
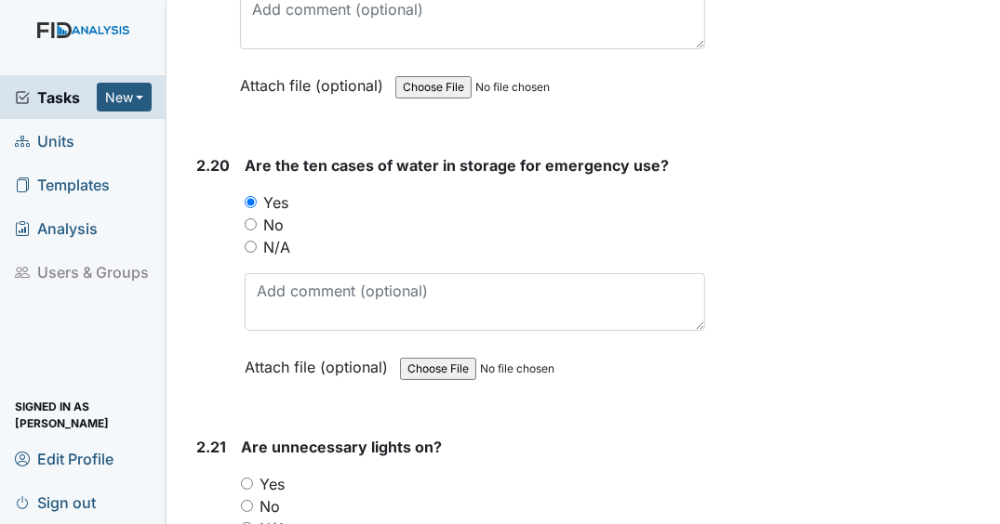
scroll to position [8239, 0]
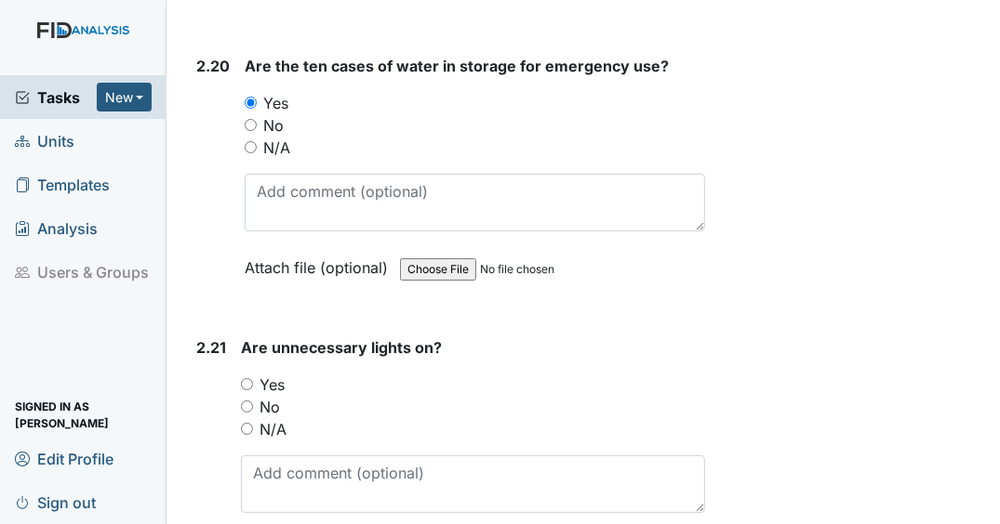
click at [251, 401] on input "No" at bounding box center [247, 407] width 12 height 12
radio input "true"
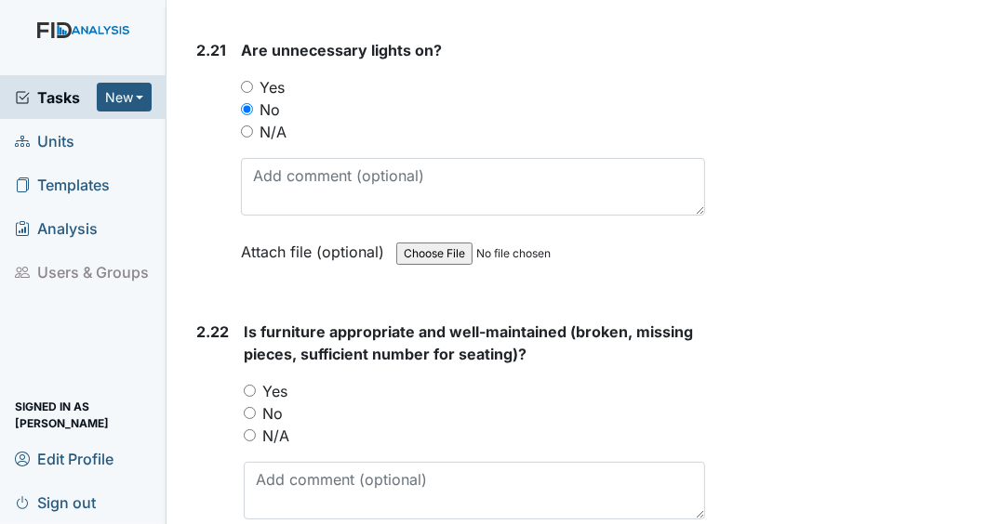
scroll to position [8610, 0]
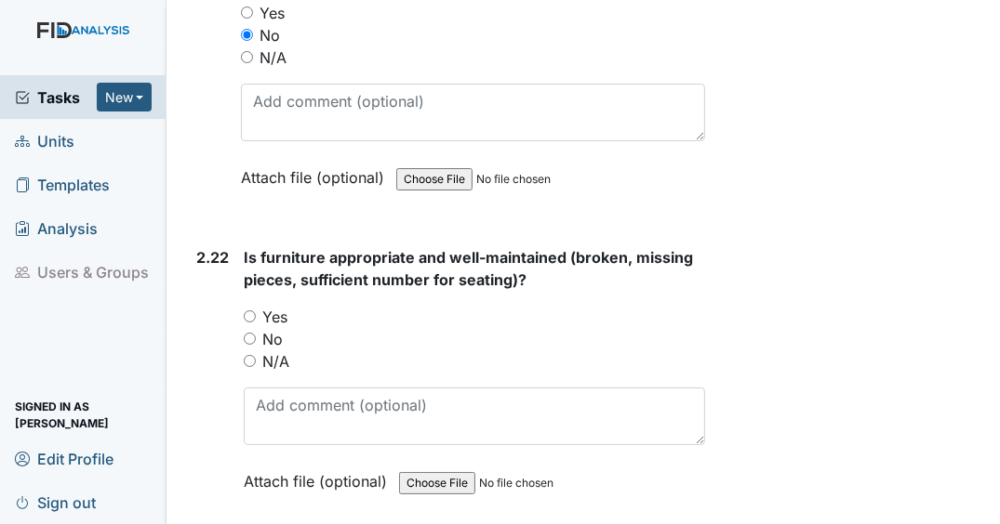
click at [251, 311] on input "Yes" at bounding box center [250, 317] width 12 height 12
radio input "true"
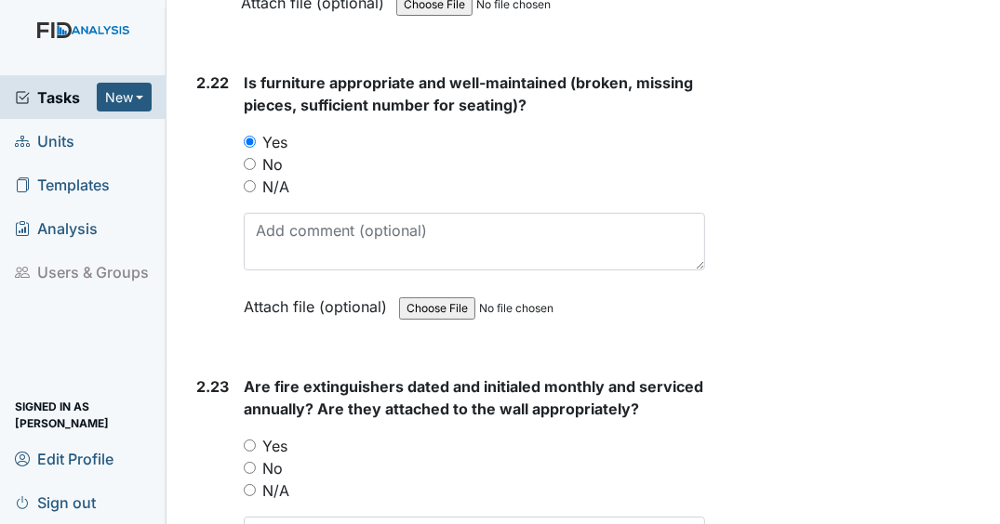
scroll to position [8834, 0]
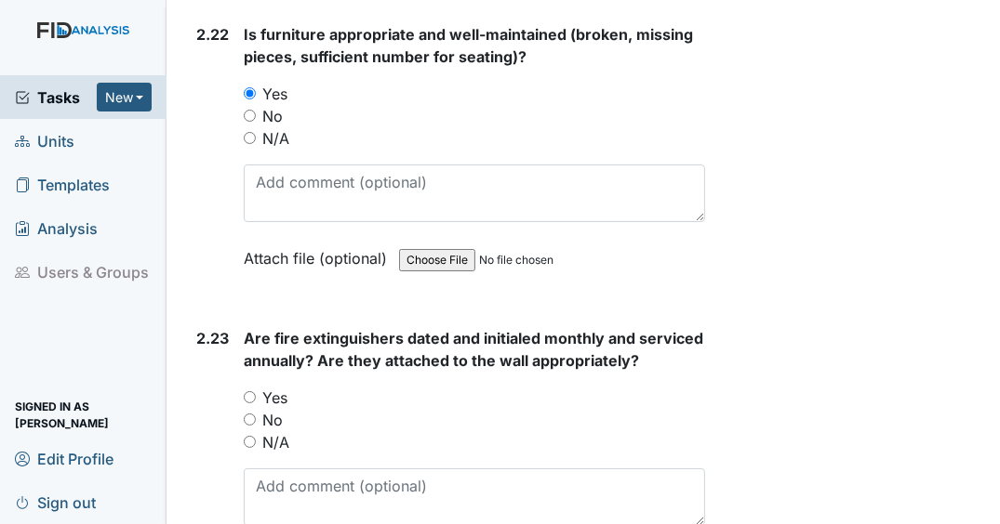
click at [251, 391] on input "Yes" at bounding box center [250, 397] width 12 height 12
radio input "true"
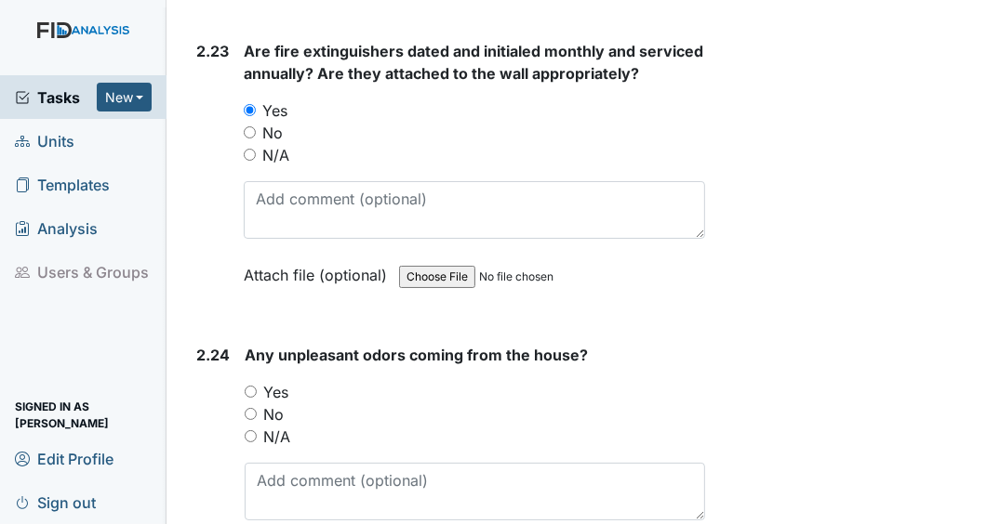
scroll to position [9131, 0]
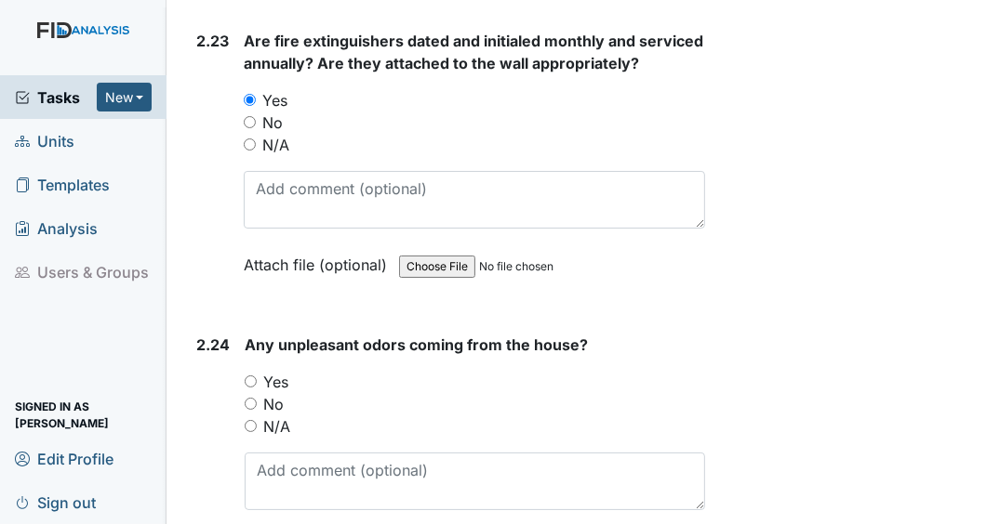
click at [252, 398] on input "No" at bounding box center [251, 404] width 12 height 12
radio input "true"
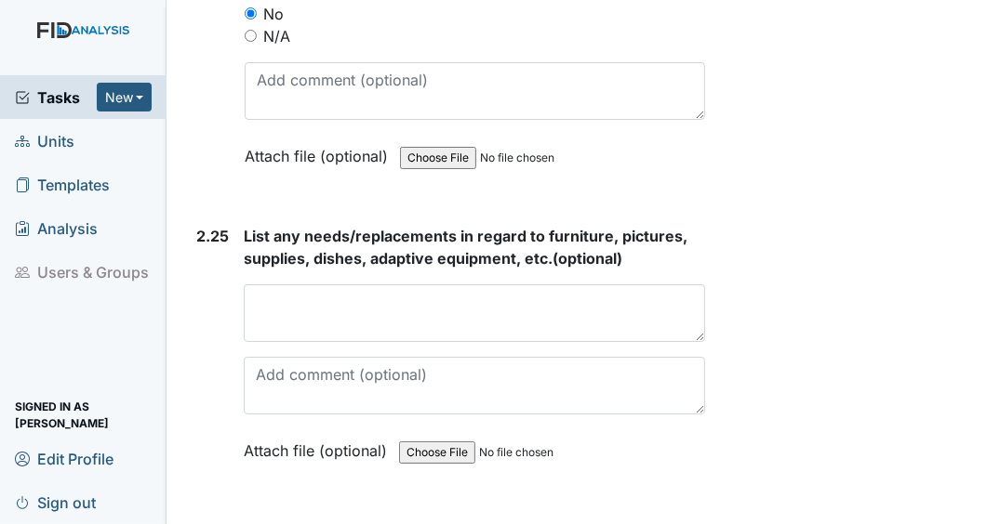
scroll to position [9503, 0]
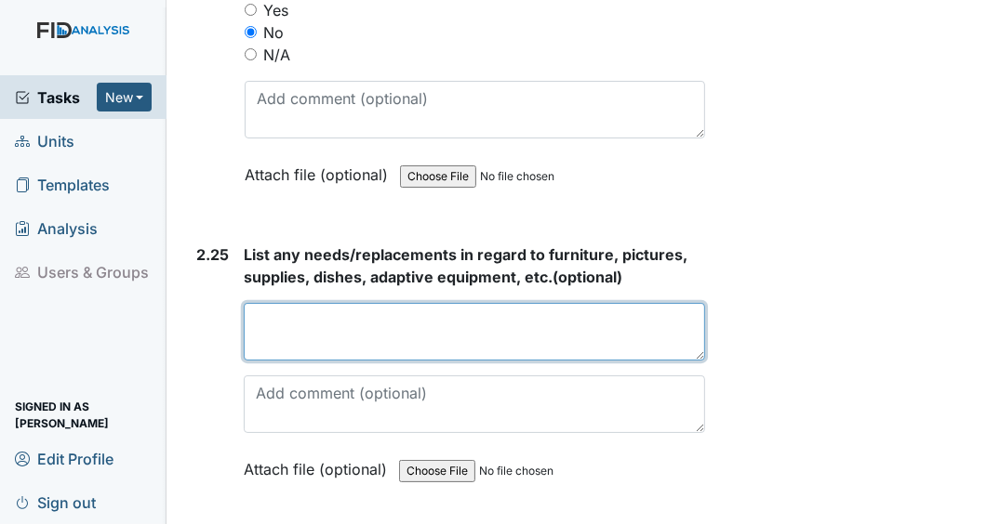
click at [351, 323] on textarea at bounding box center [474, 332] width 461 height 58
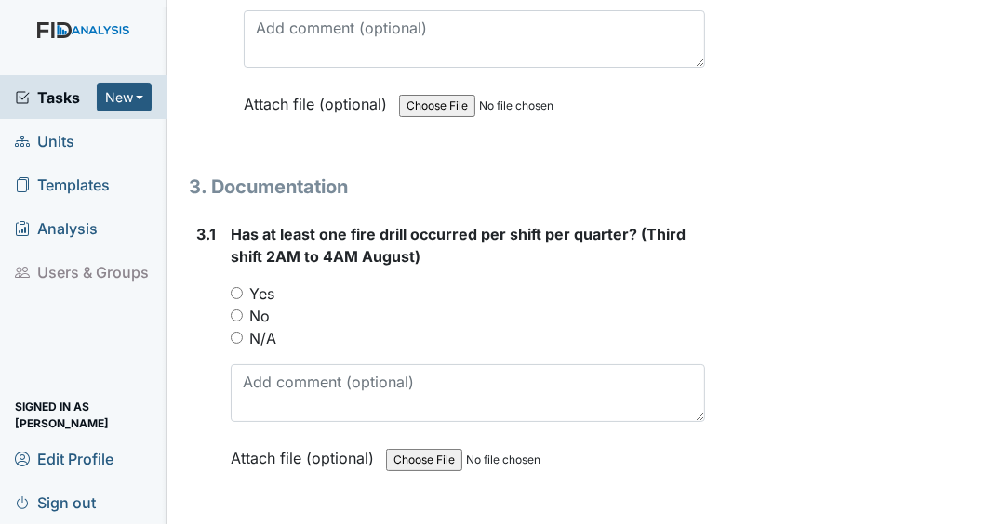
scroll to position [9871, 0]
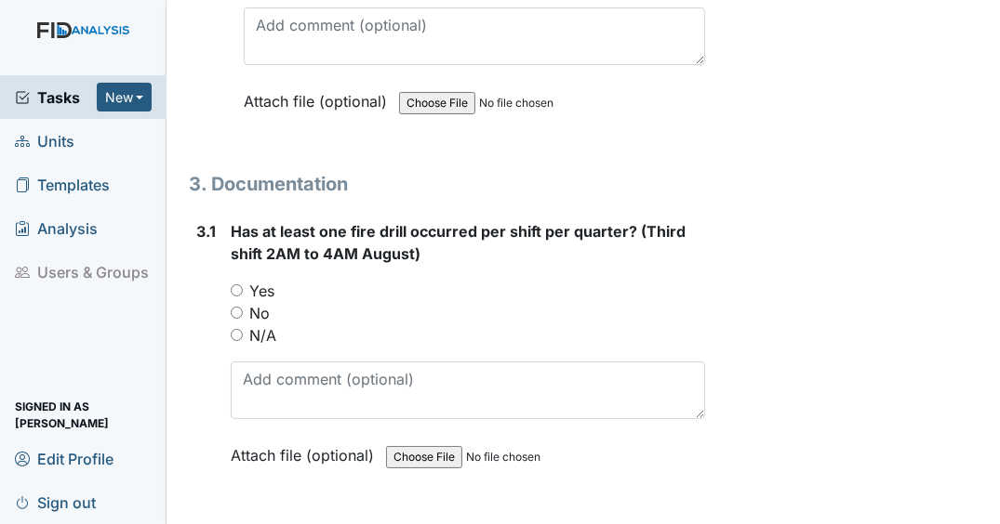
type textarea "n/a"
click at [236, 285] on input "Yes" at bounding box center [237, 291] width 12 height 12
radio input "true"
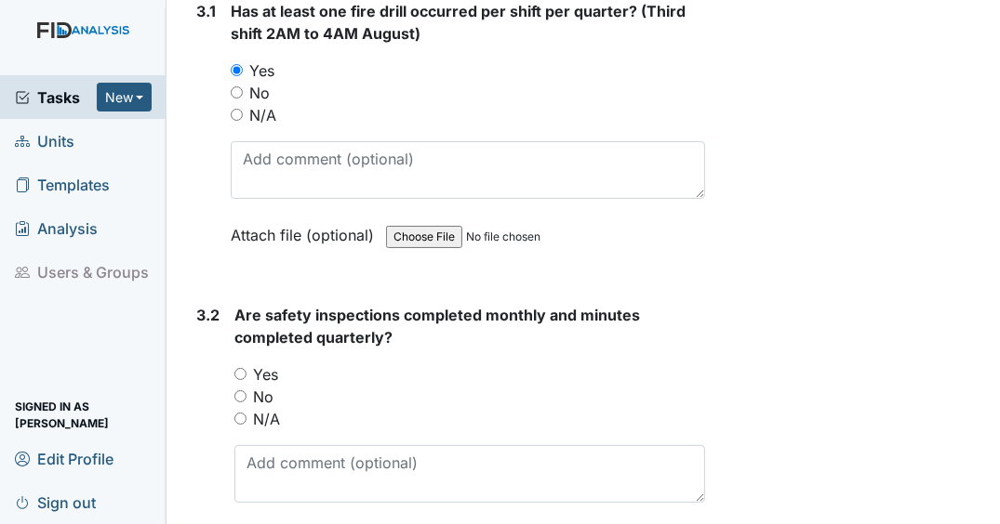
scroll to position [10095, 0]
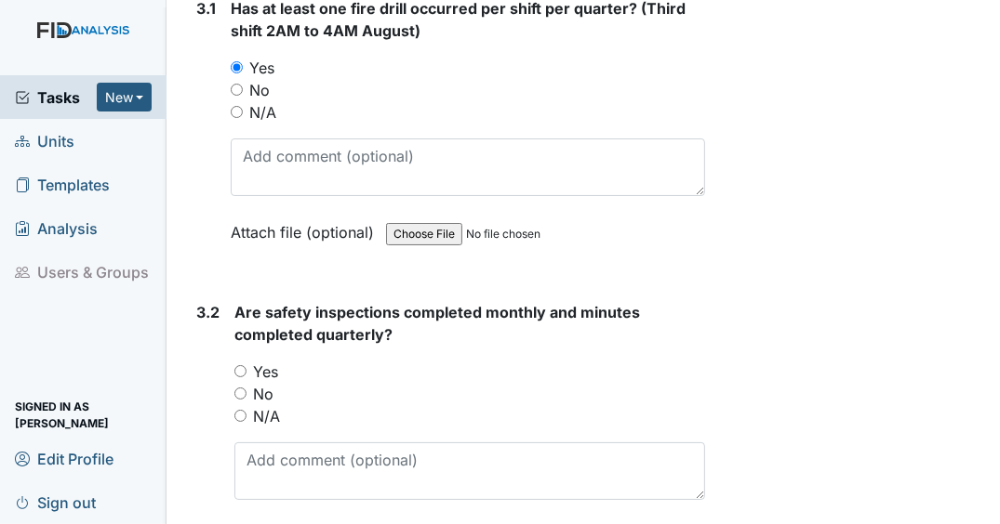
drag, startPoint x: 242, startPoint y: 352, endPoint x: 431, endPoint y: 377, distance: 190.3
click at [242, 365] on input "Yes" at bounding box center [240, 371] width 12 height 12
radio input "true"
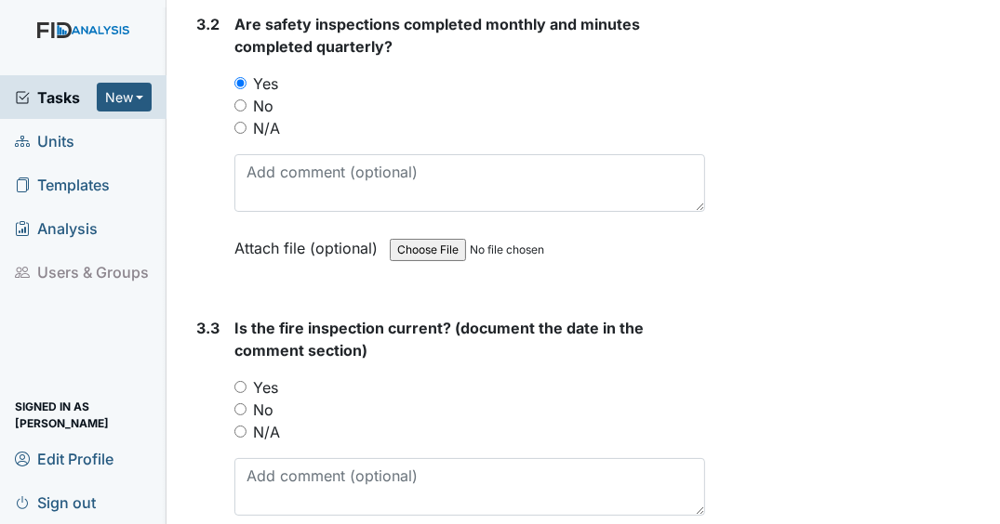
scroll to position [10392, 0]
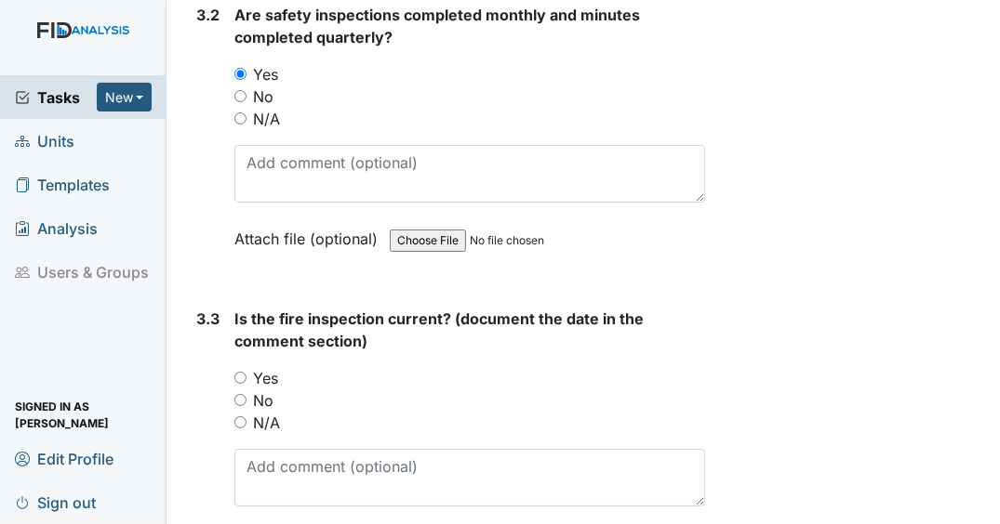
click at [234, 372] on input "Yes" at bounding box center [240, 378] width 12 height 12
radio input "true"
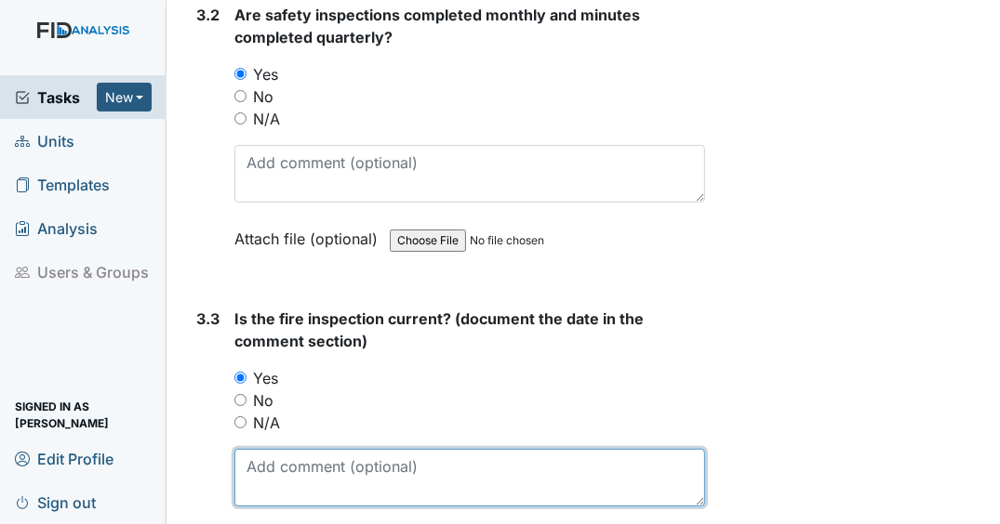
click at [282, 461] on textarea at bounding box center [469, 478] width 471 height 58
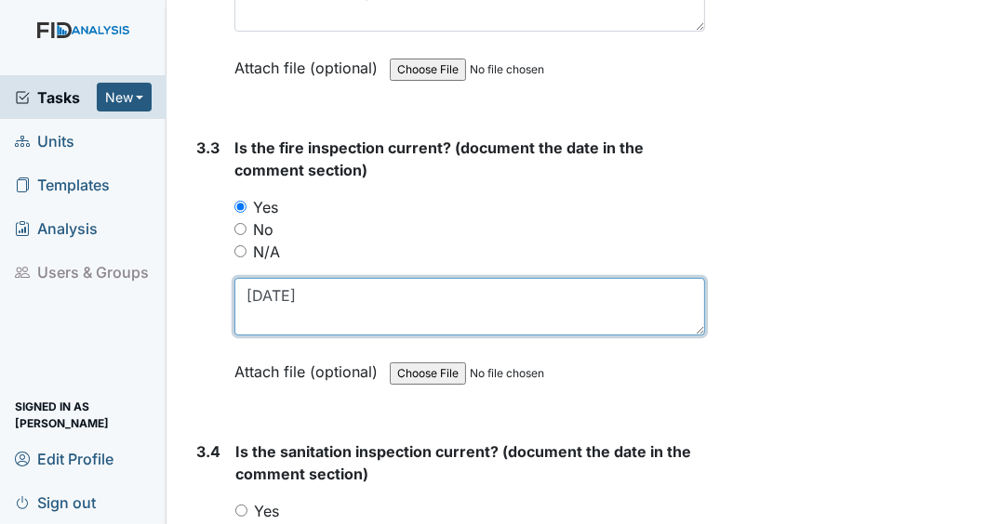
scroll to position [10764, 0]
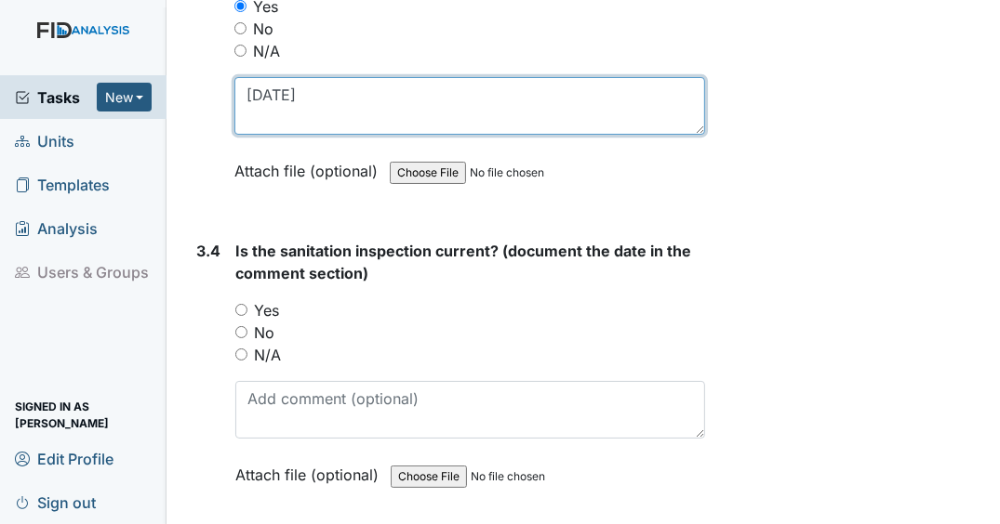
type textarea "1/13/25"
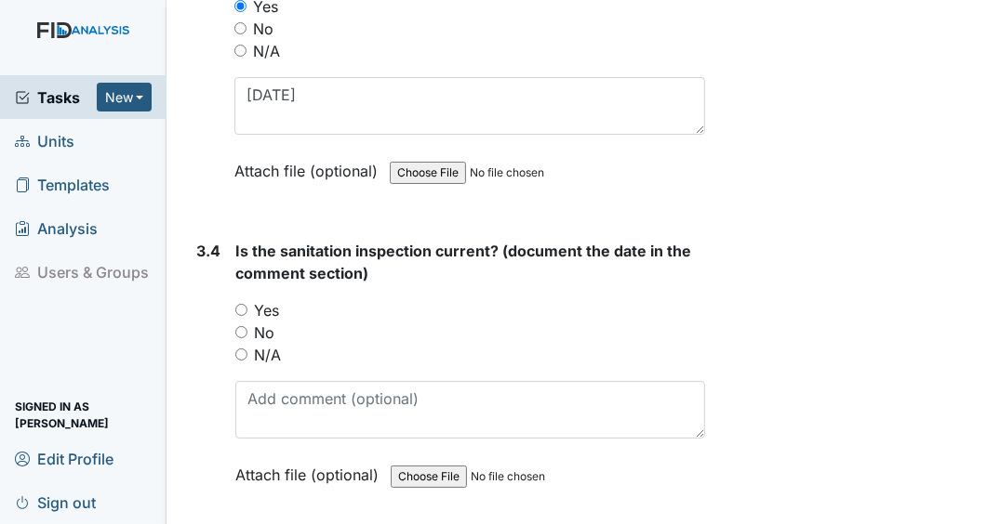
click at [246, 304] on input "Yes" at bounding box center [241, 310] width 12 height 12
radio input "true"
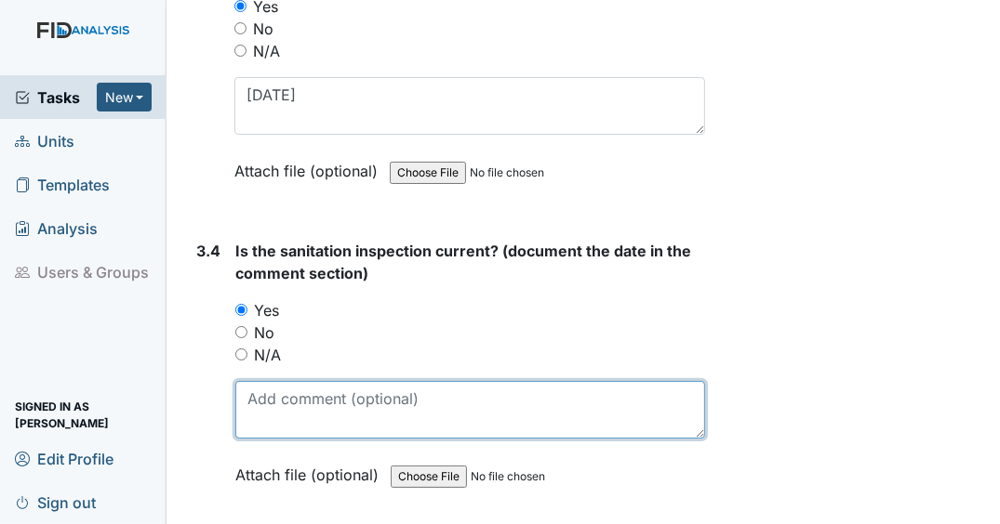
click at [288, 389] on textarea at bounding box center [470, 410] width 470 height 58
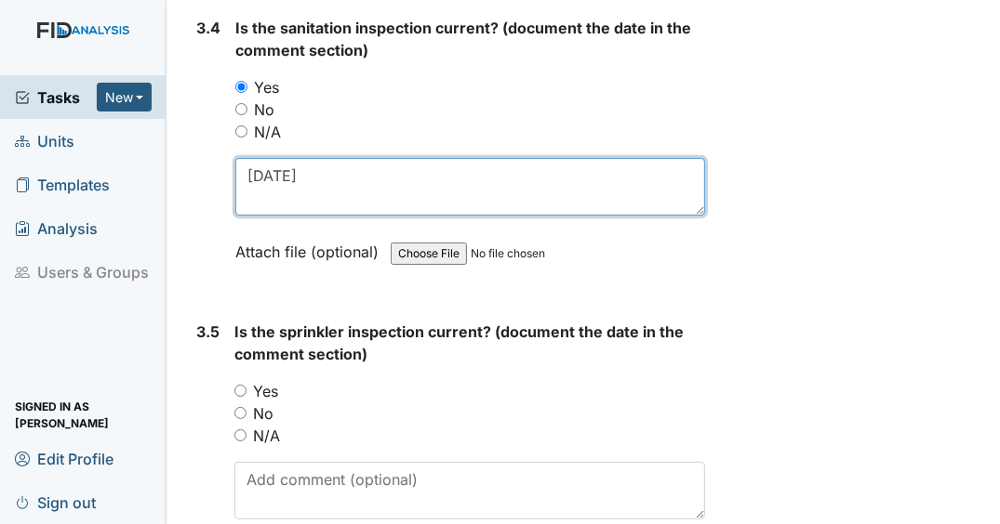
type textarea "10/28/24"
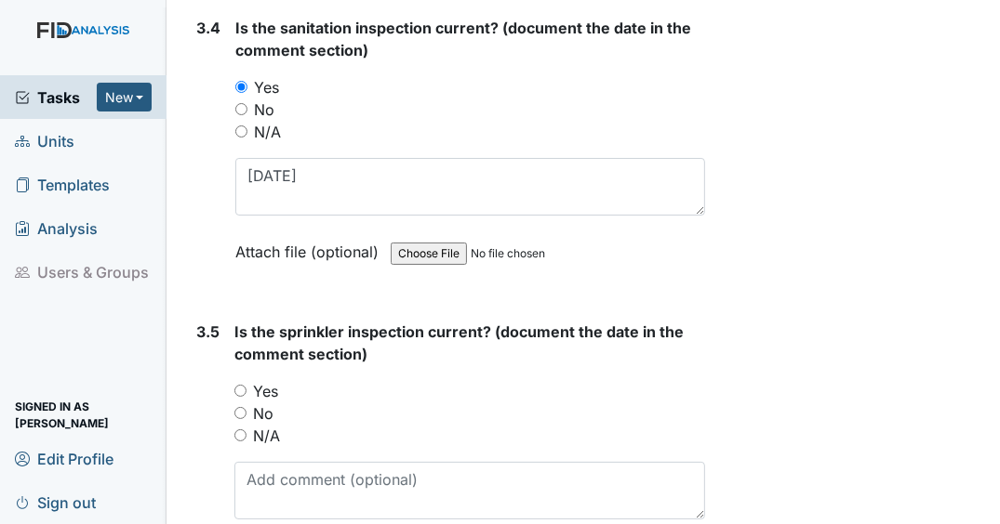
click at [238, 385] on input "Yes" at bounding box center [240, 391] width 12 height 12
radio input "true"
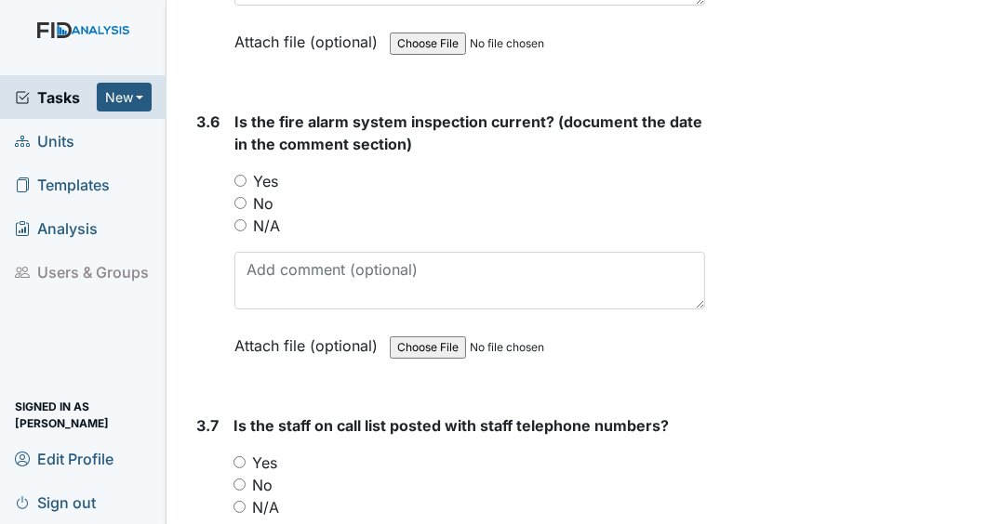
scroll to position [11508, 0]
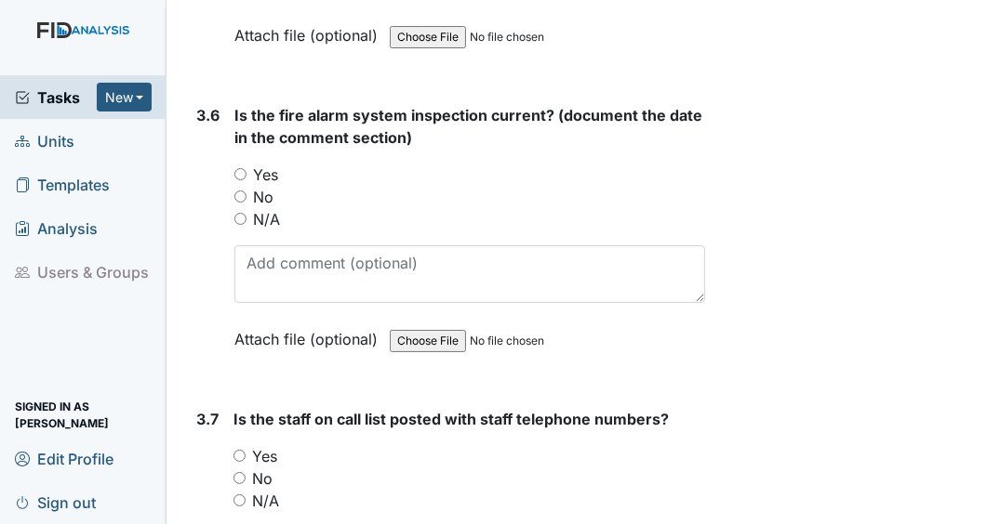
click at [243, 168] on input "Yes" at bounding box center [240, 174] width 12 height 12
radio input "true"
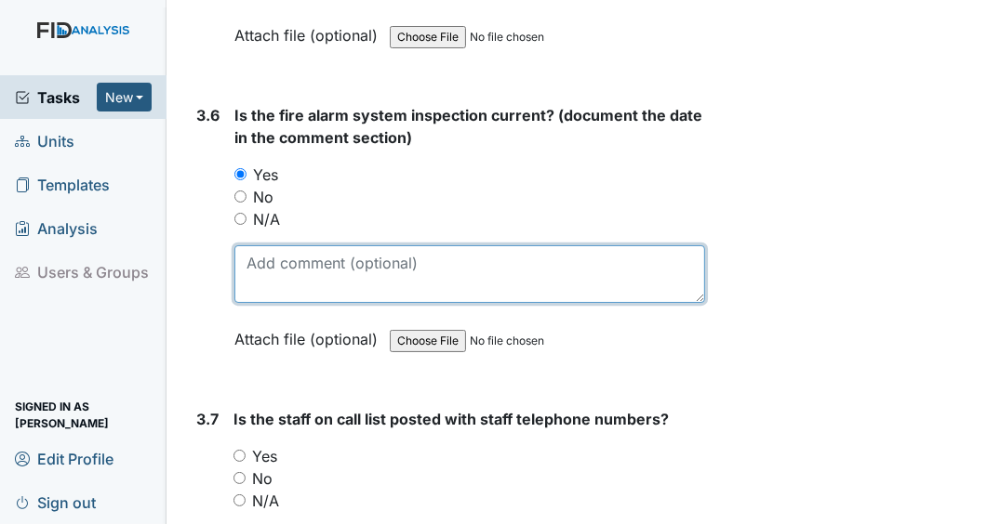
click at [279, 245] on textarea at bounding box center [469, 274] width 471 height 58
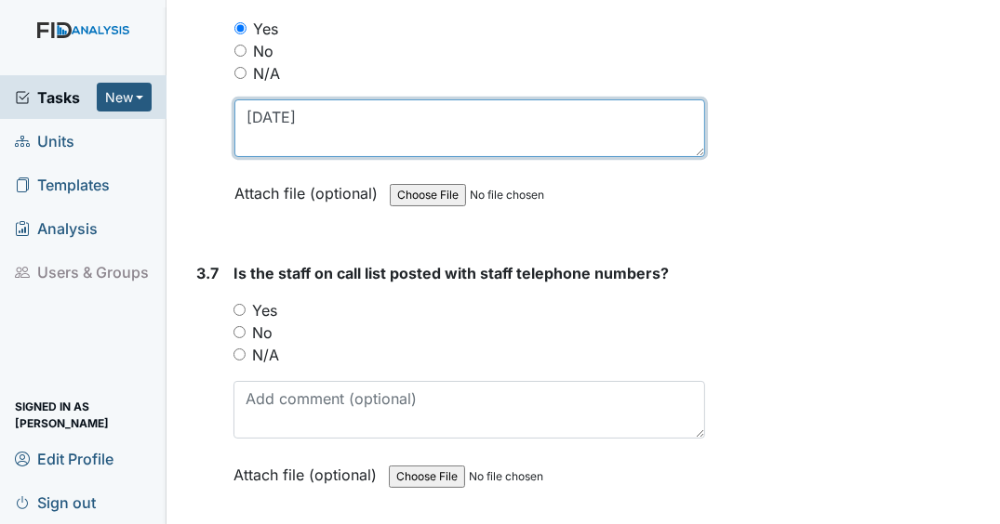
scroll to position [11805, 0]
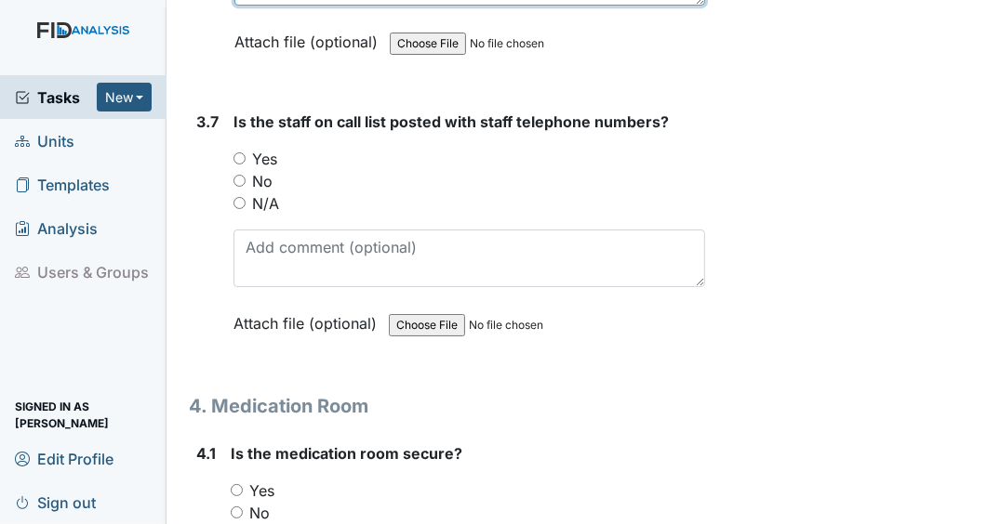
type textarea "1/13/25"
click at [240, 152] on input "Yes" at bounding box center [239, 158] width 12 height 12
radio input "true"
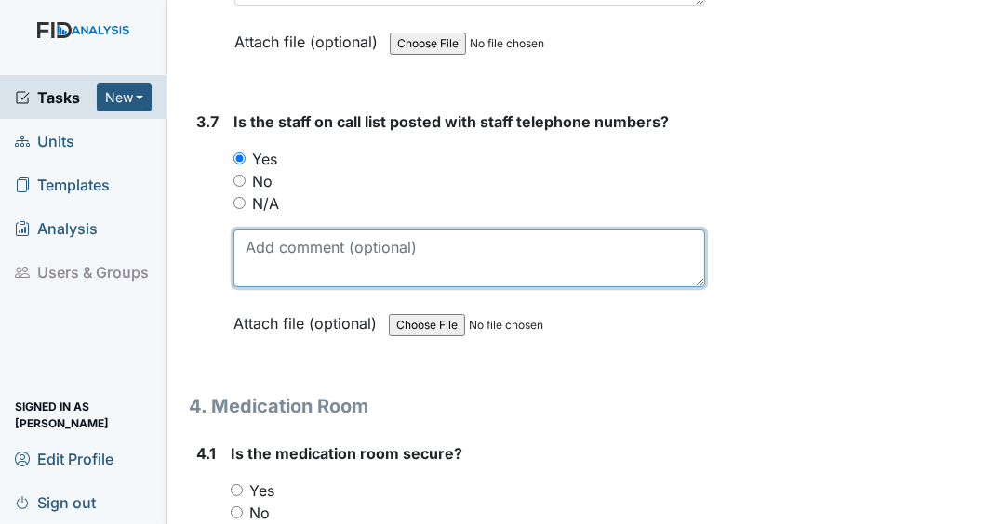
click at [274, 230] on textarea at bounding box center [468, 259] width 471 height 58
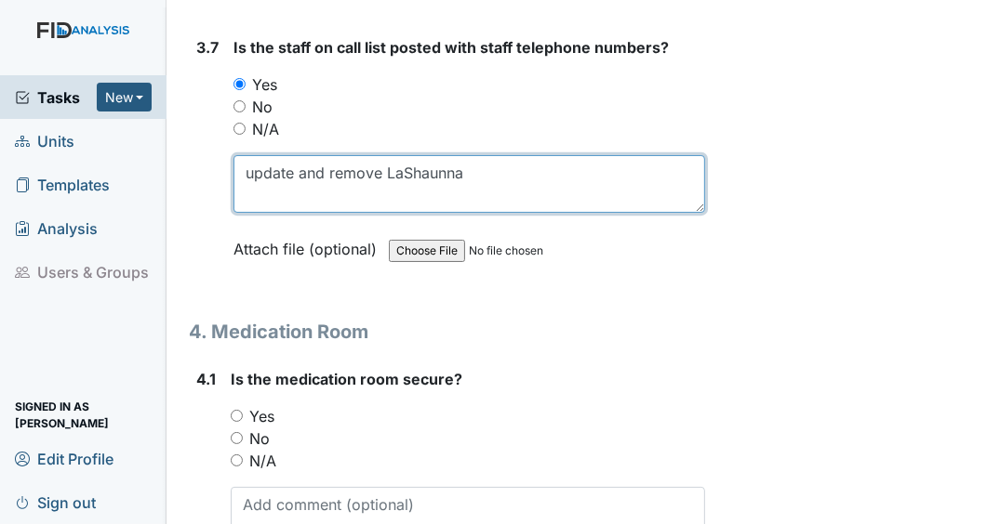
type textarea "update and remove LaShaunna"
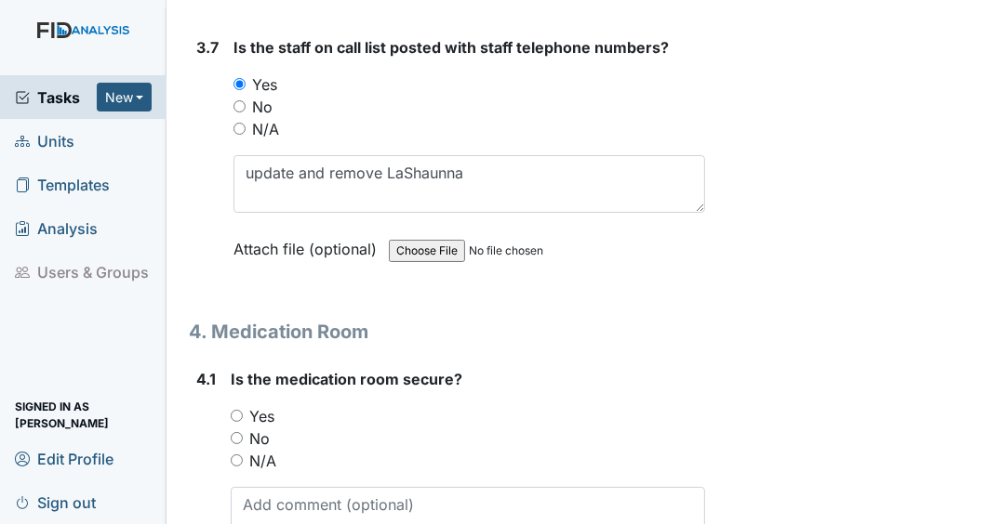
click at [237, 410] on input "Yes" at bounding box center [237, 416] width 12 height 12
radio input "true"
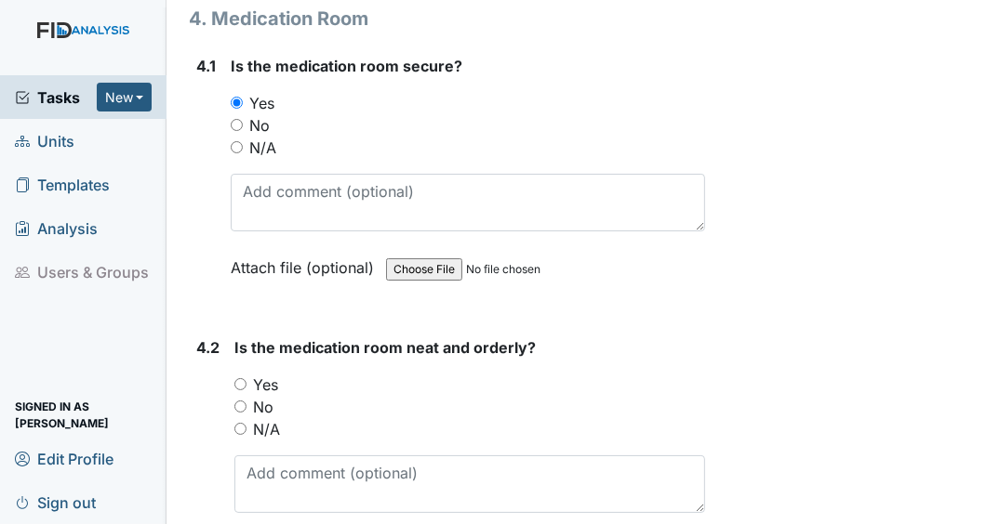
scroll to position [12196, 0]
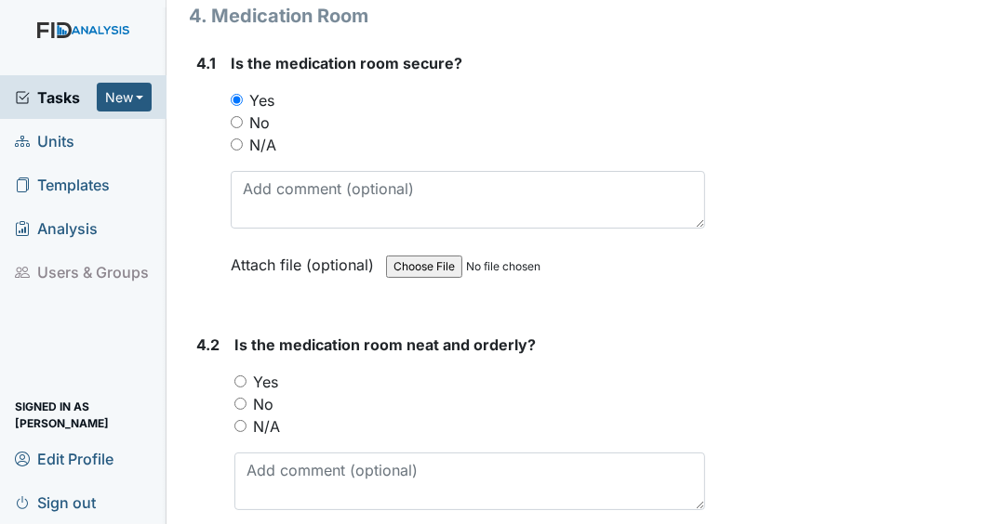
click at [239, 376] on input "Yes" at bounding box center [240, 382] width 12 height 12
radio input "true"
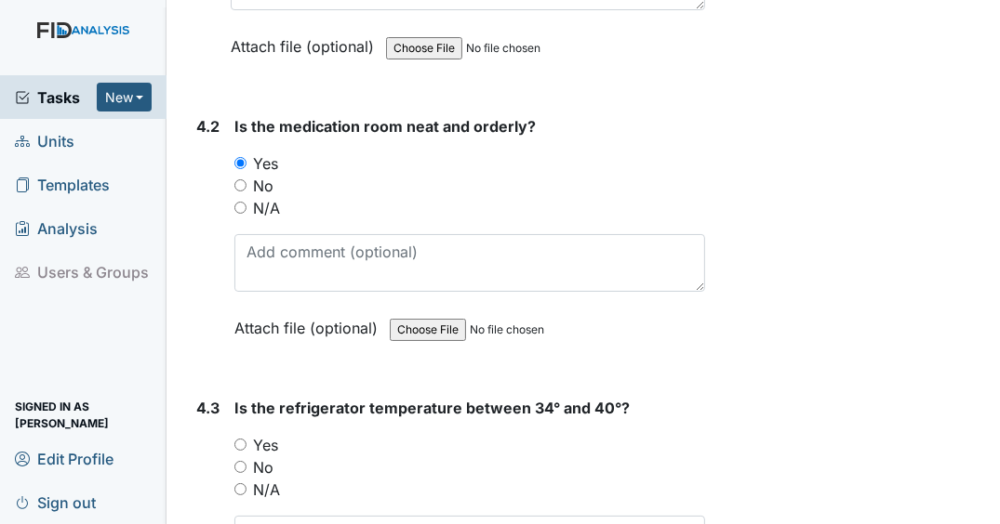
scroll to position [12419, 0]
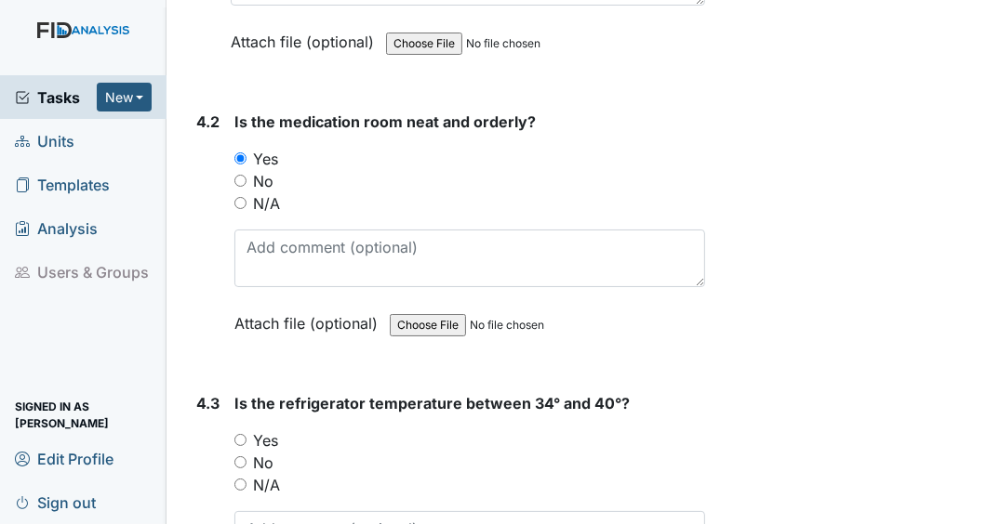
click at [239, 479] on input "N/A" at bounding box center [240, 485] width 12 height 12
radio input "true"
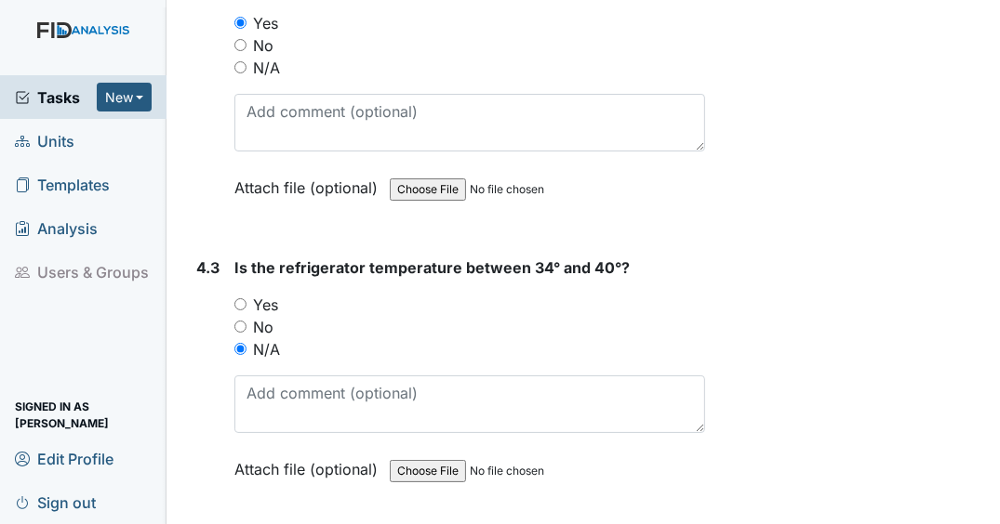
scroll to position [12717, 0]
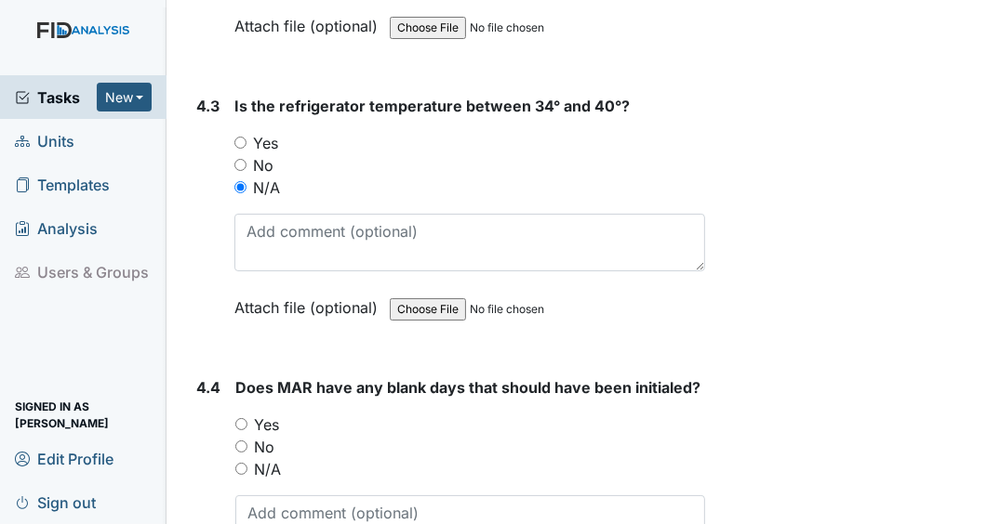
click at [245, 418] on input "Yes" at bounding box center [241, 424] width 12 height 12
radio input "true"
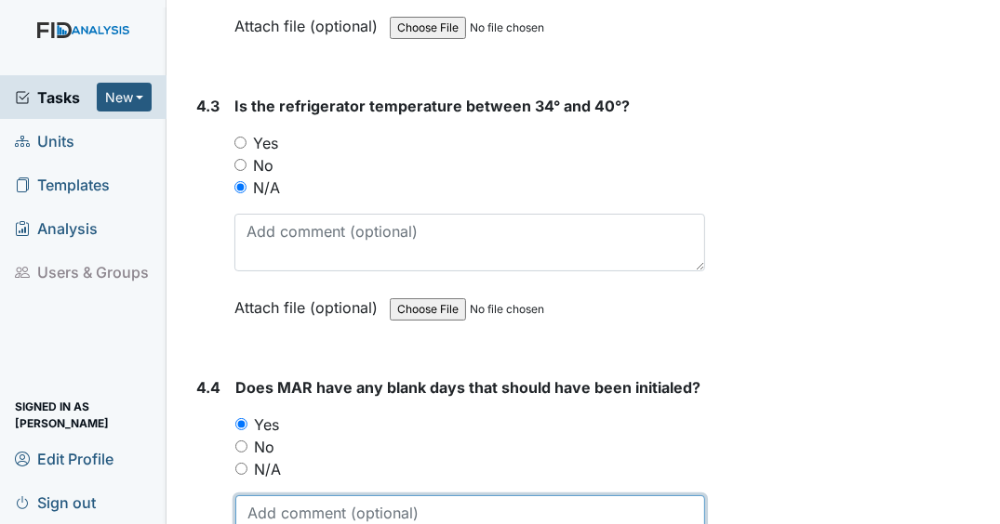
click at [351, 496] on textarea at bounding box center [470, 525] width 470 height 58
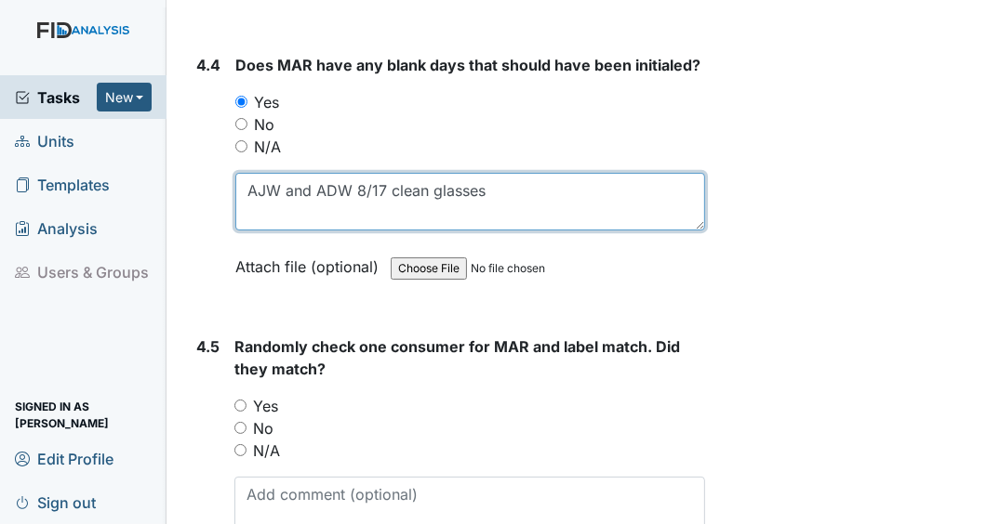
scroll to position [13089, 0]
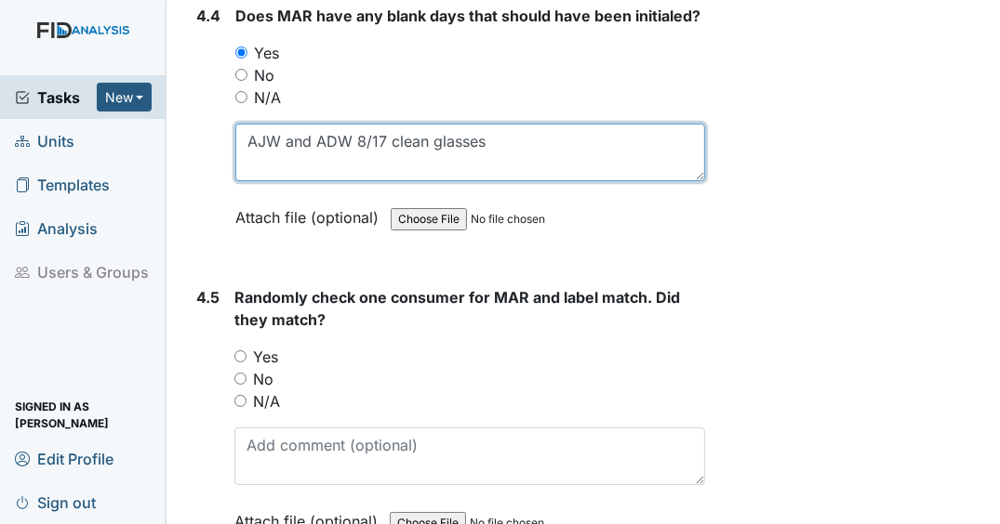
type textarea "AJW and ADW 8/17 clean glasses"
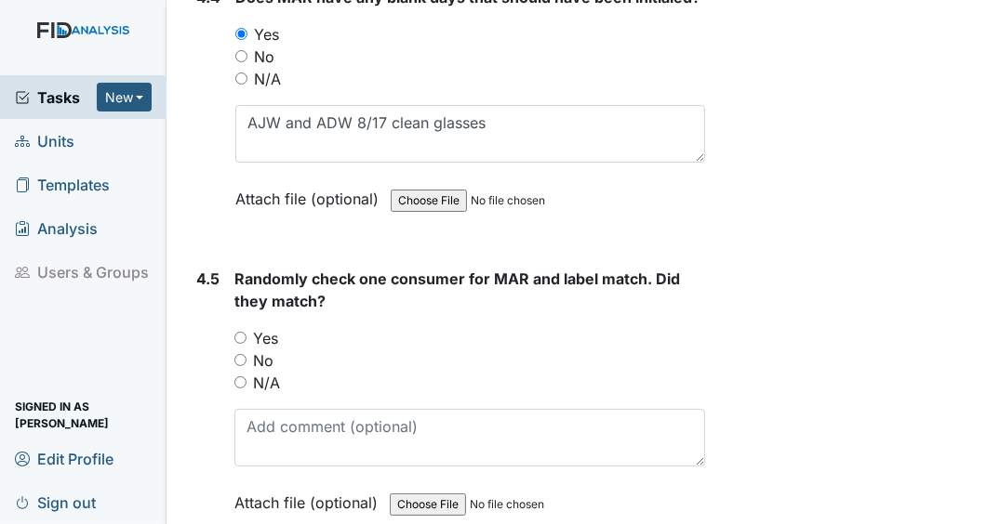
click at [241, 332] on input "Yes" at bounding box center [240, 338] width 12 height 12
radio input "true"
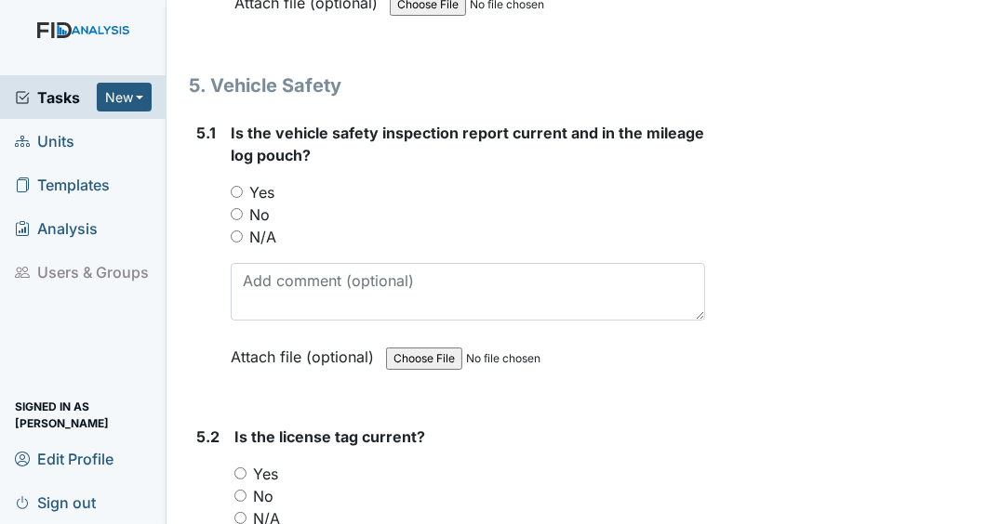
scroll to position [13609, 0]
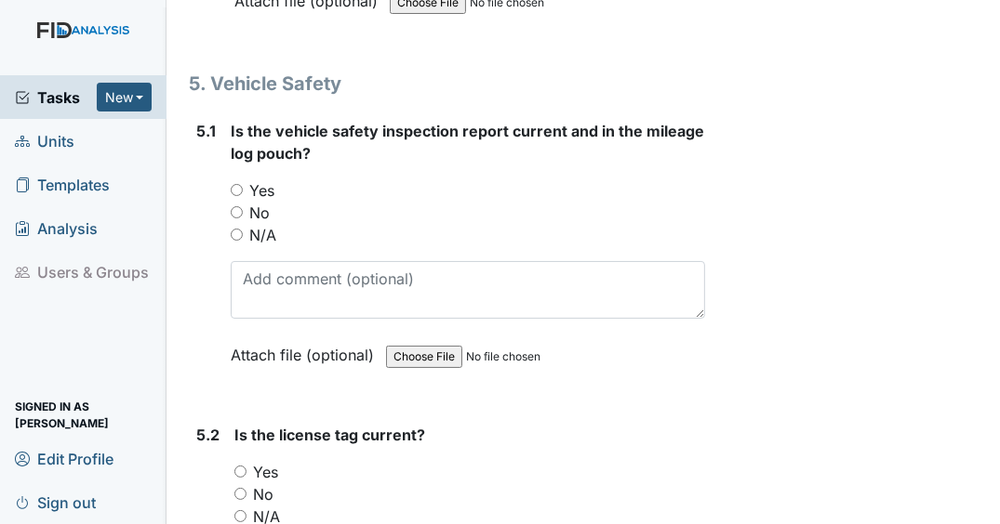
click at [238, 184] on input "Yes" at bounding box center [237, 190] width 12 height 12
radio input "true"
click at [243, 466] on input "Yes" at bounding box center [240, 472] width 12 height 12
radio input "true"
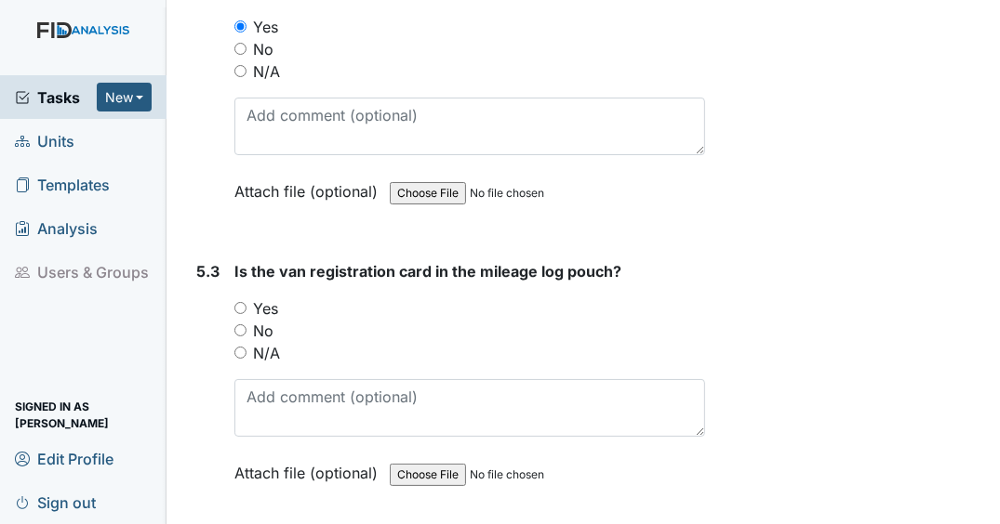
scroll to position [14056, 0]
click at [239, 301] on input "Yes" at bounding box center [240, 307] width 12 height 12
radio input "true"
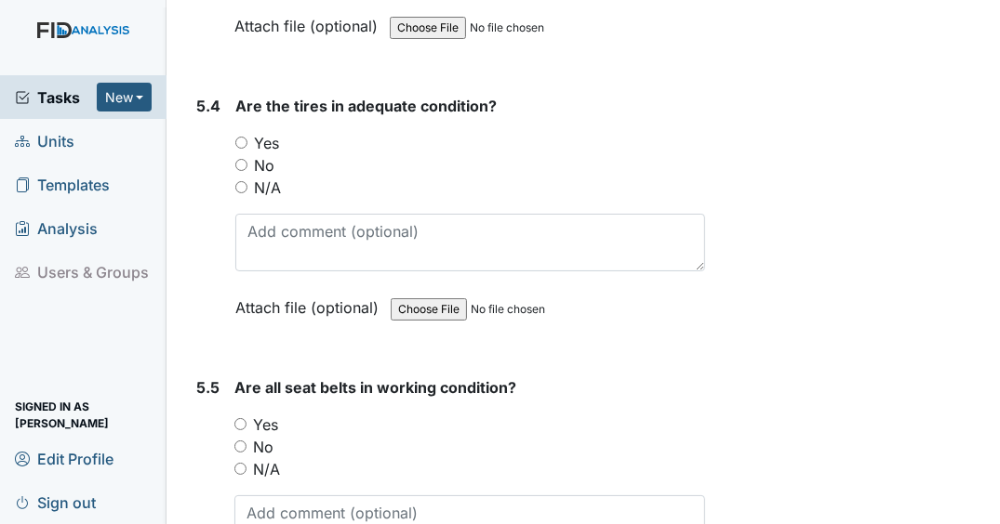
scroll to position [14502, 0]
click at [245, 137] on input "Yes" at bounding box center [241, 143] width 12 height 12
radio input "true"
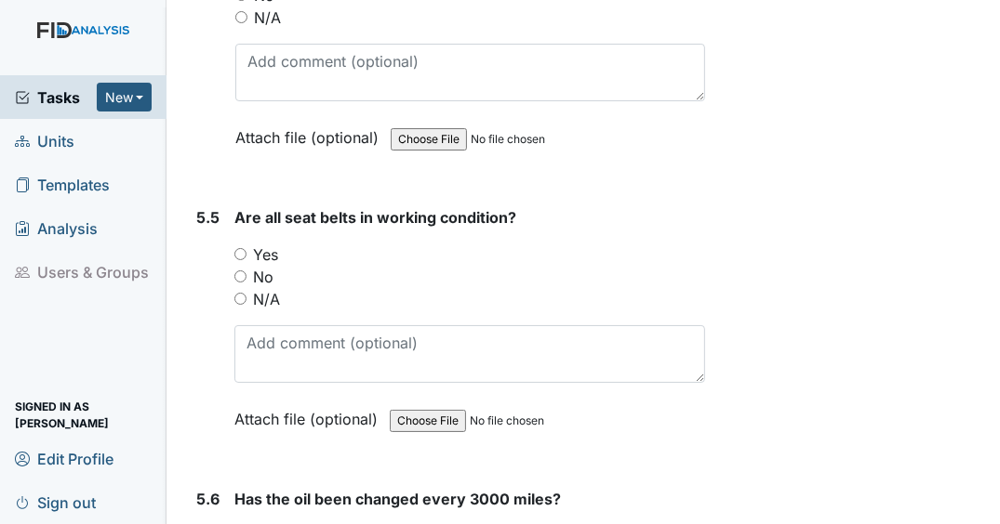
scroll to position [14725, 0]
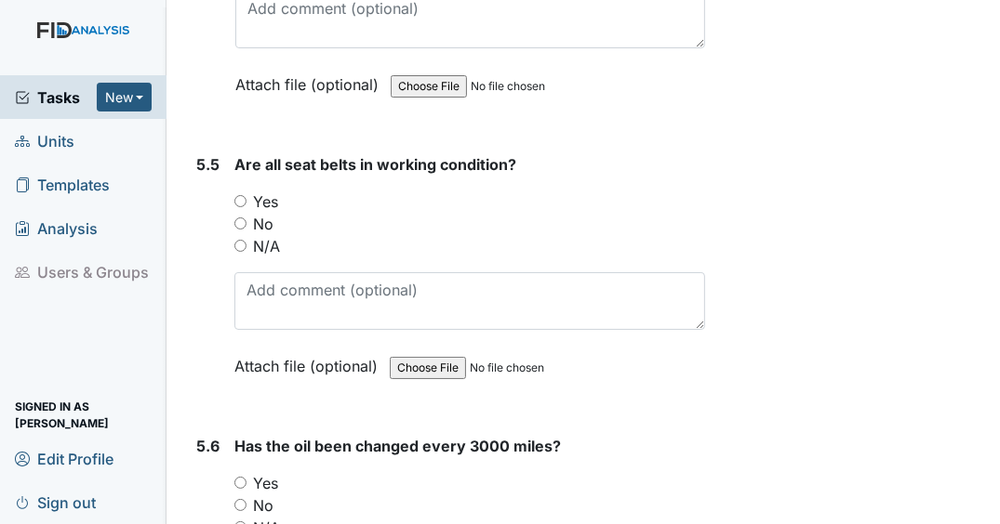
drag, startPoint x: 240, startPoint y: 162, endPoint x: 243, endPoint y: 177, distance: 15.1
click at [240, 195] on input "Yes" at bounding box center [240, 201] width 12 height 12
radio input "true"
click at [243, 477] on input "Yes" at bounding box center [240, 483] width 12 height 12
radio input "true"
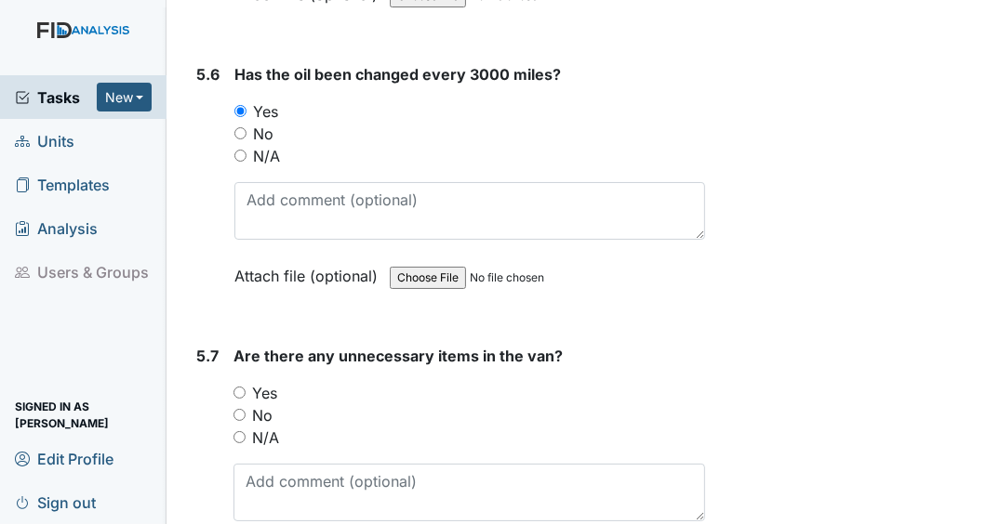
scroll to position [15097, 0]
click at [238, 387] on input "Yes" at bounding box center [239, 393] width 12 height 12
radio input "true"
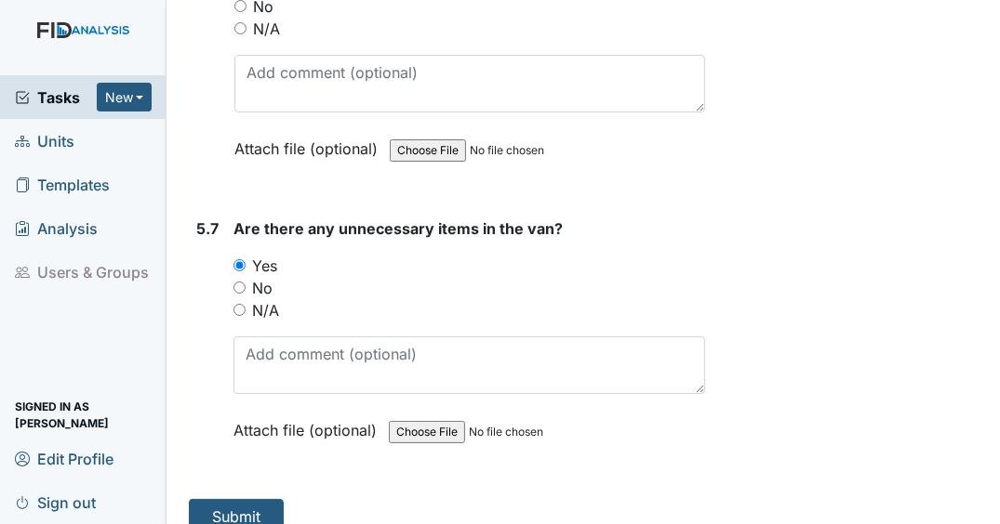
scroll to position [15206, 0]
